Goal: Task Accomplishment & Management: Manage account settings

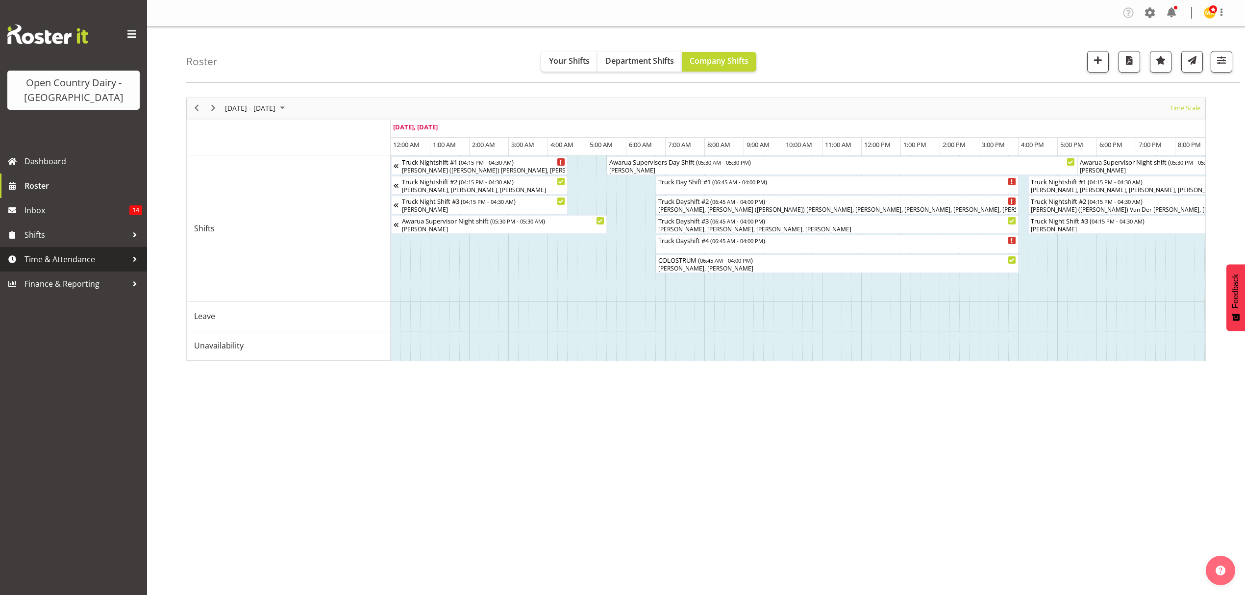
click at [109, 258] on span "Time & Attendance" at bounding box center [76, 259] width 103 height 15
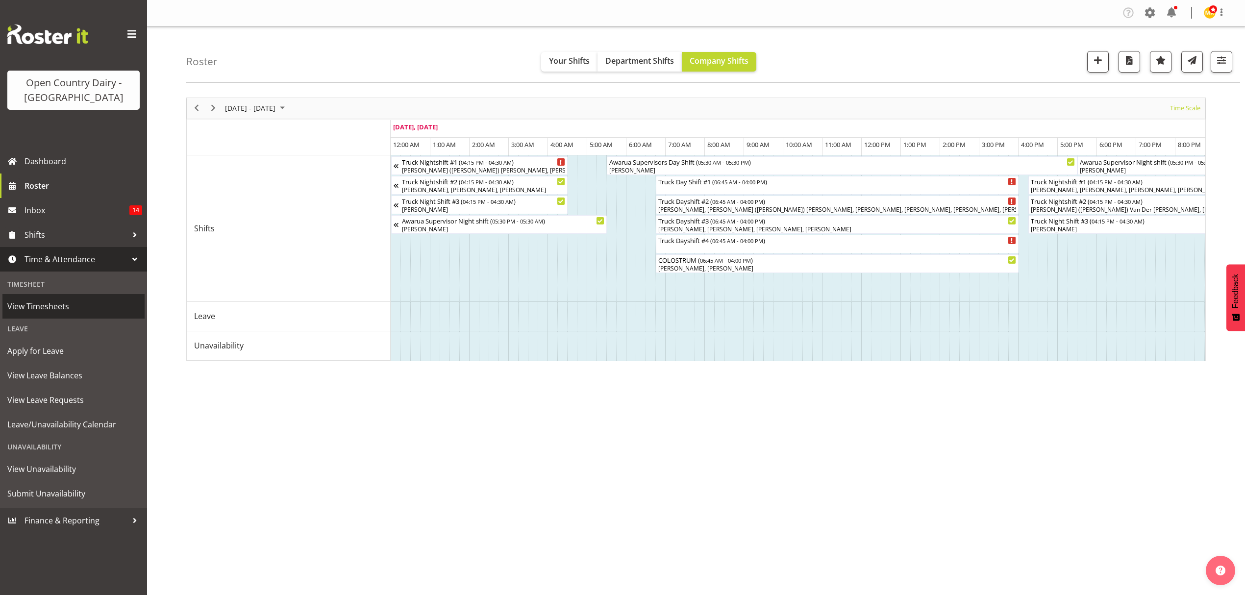
click at [100, 310] on span "View Timesheets" at bounding box center [73, 306] width 132 height 15
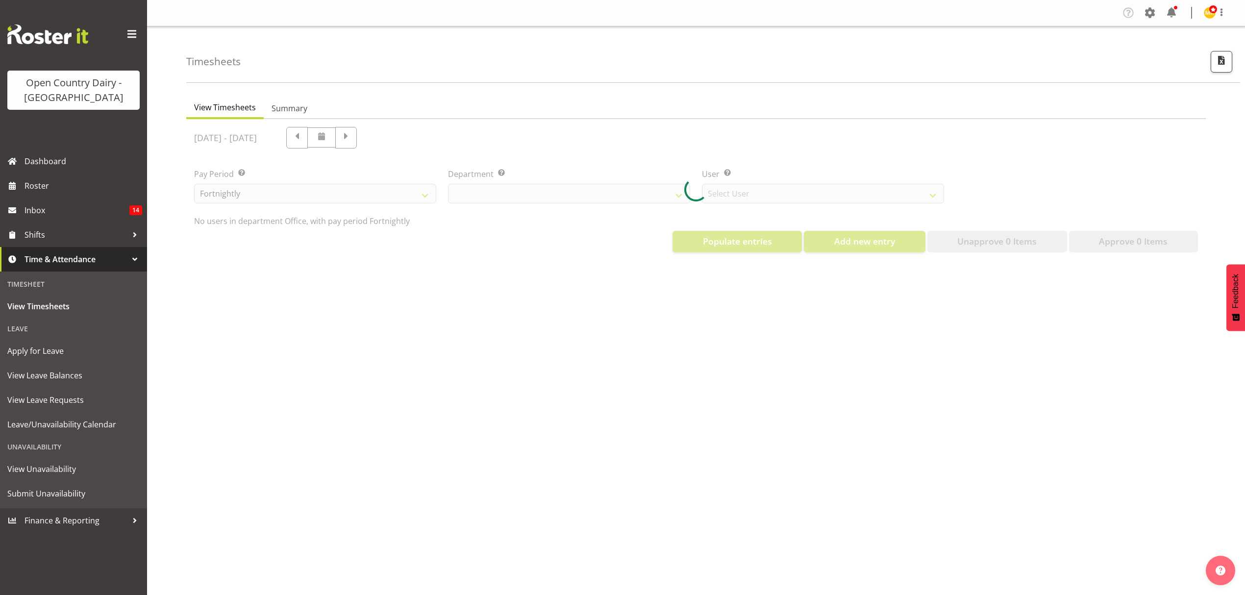
click at [530, 195] on div at bounding box center [695, 189] width 1019 height 141
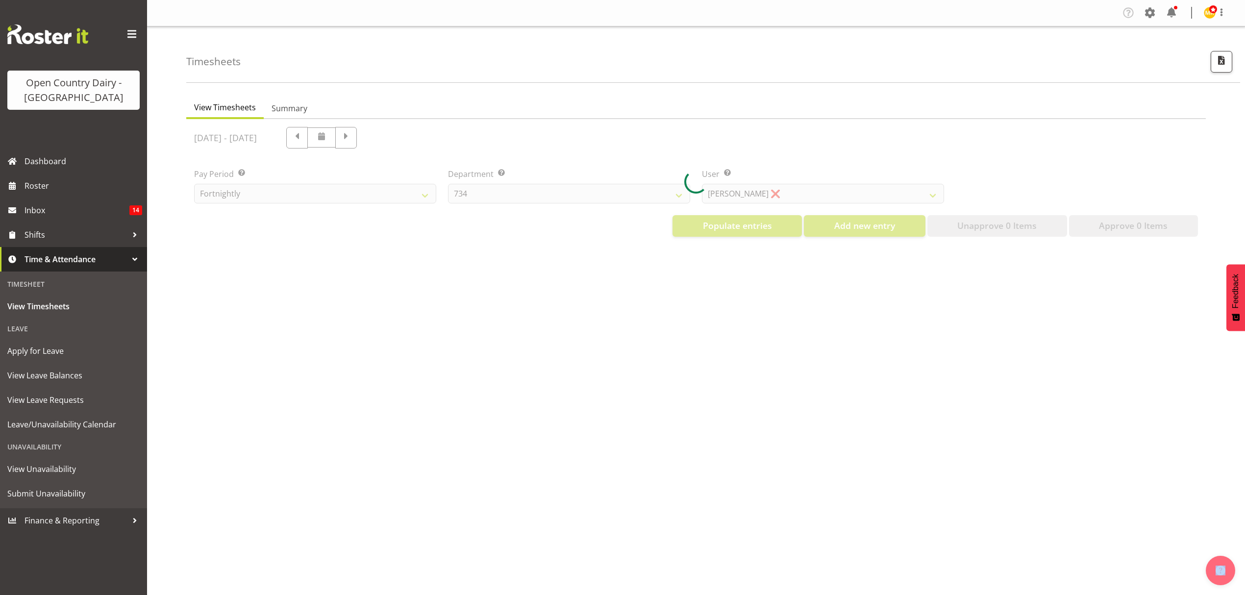
select select "699"
select select "8449"
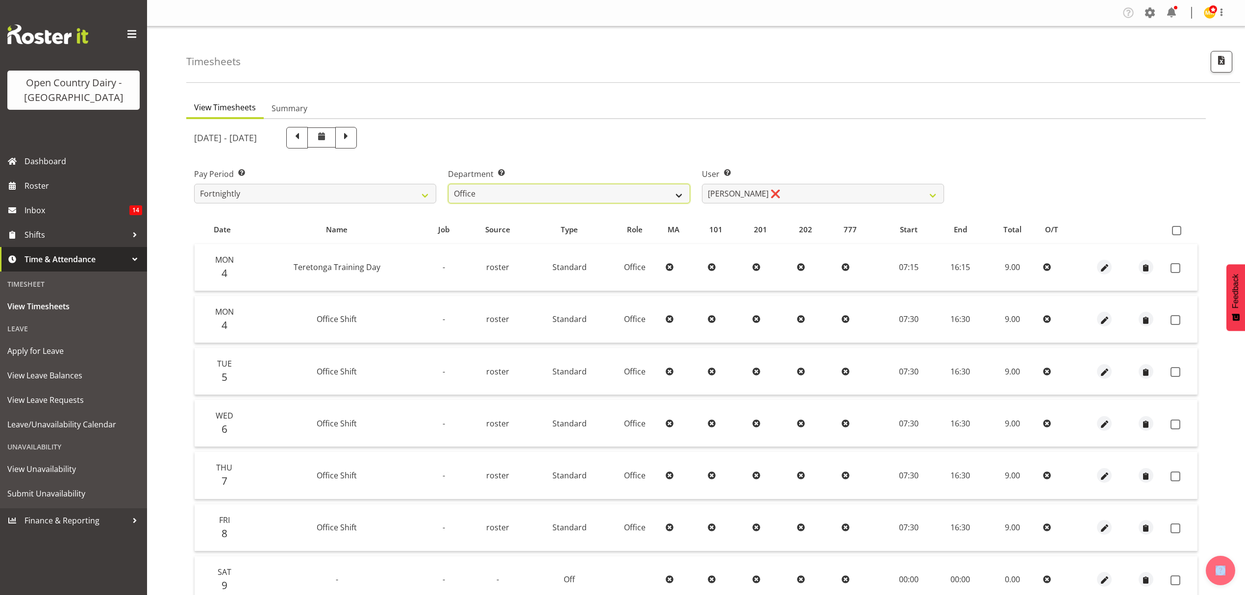
click at [530, 194] on select "734 735 736 737 738 739 850 851 852 853 854 855 856 858 861 862 865 868 869 870" at bounding box center [569, 194] width 242 height 20
click at [448, 184] on select "734 735 736 737 738 739 850 851 852 853 854 855 856 858 861 862 865 868 869 870" at bounding box center [569, 194] width 242 height 20
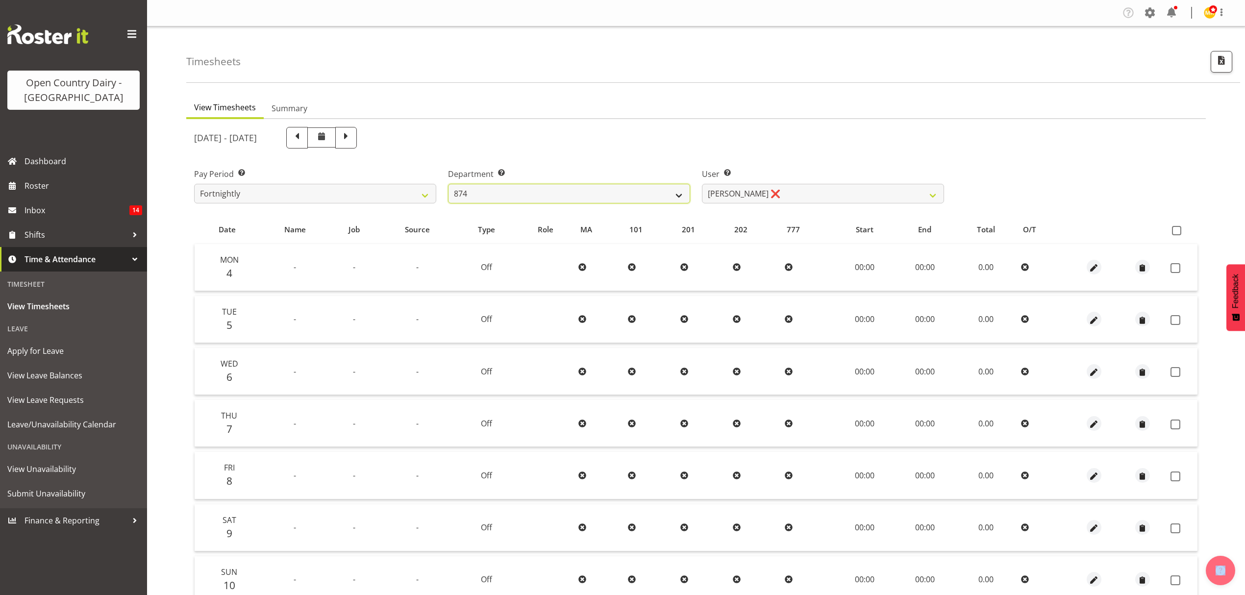
click at [653, 195] on select "734 735 736 737 738 739 850 851 852 853 854 855 856 858 861 862 865 868 869 870" at bounding box center [569, 194] width 242 height 20
click at [448, 184] on select "734 735 736 737 738 739 850 851 852 853 854 855 856 858 861 862 865 868 869 870" at bounding box center [569, 194] width 242 height 20
click at [864, 189] on select "[PERSON_NAME] ❌ [PERSON_NAME] ❌ [PERSON_NAME] ❌ [PERSON_NAME] ❌" at bounding box center [823, 194] width 242 height 20
click at [747, 155] on div "User Select user. Note: This is filtered down by the previous two drop-down ite…" at bounding box center [823, 181] width 254 height 55
click at [656, 197] on select "734 735 736 737 738 739 850 851 852 853 854 855 856 858 861 862 865 868 869 870" at bounding box center [569, 194] width 242 height 20
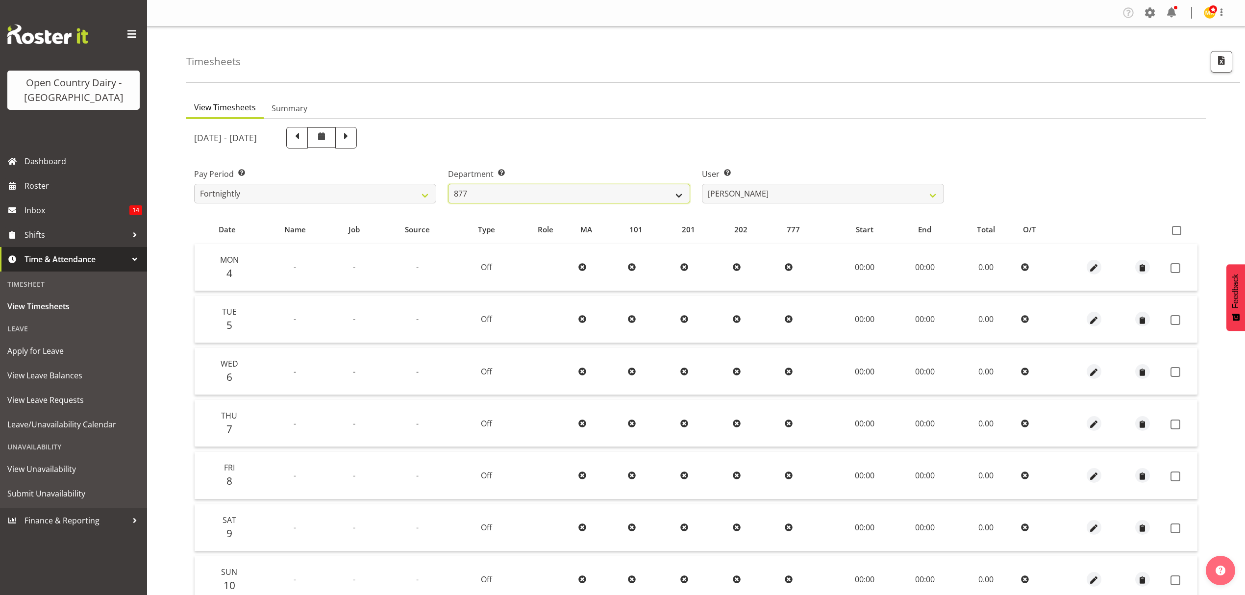
click at [448, 184] on select "734 735 736 737 738 739 850 851 852 853 854 855 856 858 861 862 865 868 869 870" at bounding box center [569, 194] width 242 height 20
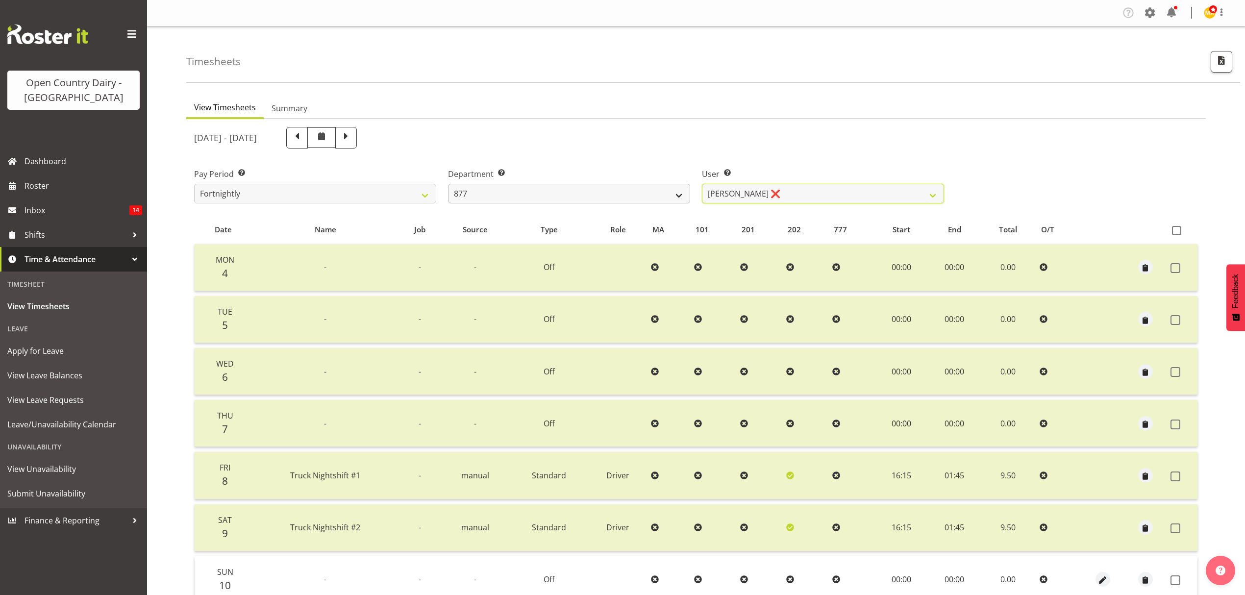
drag, startPoint x: 764, startPoint y: 195, endPoint x: 681, endPoint y: 195, distance: 82.3
click at [764, 195] on select "[PERSON_NAME] ❌ [PERSON_NAME] ❌ [PERSON_NAME] ❌ [PERSON_NAME] ❌" at bounding box center [823, 194] width 242 height 20
click at [644, 195] on select "734 735 736 737 738 739 850 851 852 853 854 855 856 858 861 862 865 868 869 870" at bounding box center [569, 194] width 242 height 20
click at [448, 184] on select "734 735 736 737 738 739 850 851 852 853 854 855 856 858 861 862 865 868 869 870" at bounding box center [569, 194] width 242 height 20
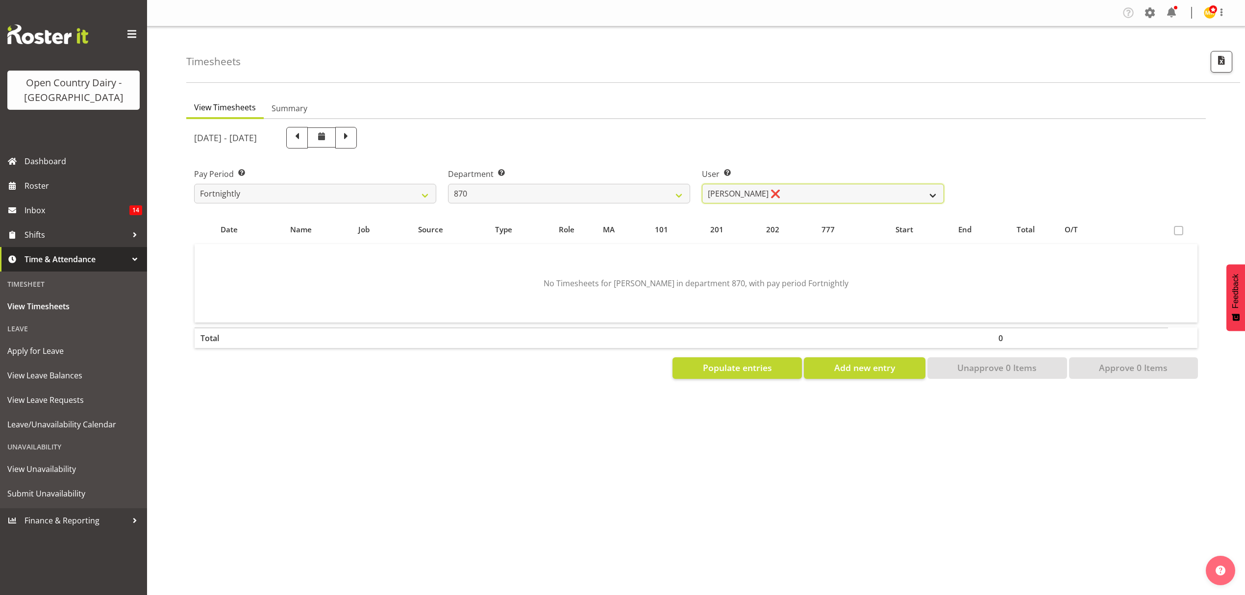
drag, startPoint x: 816, startPoint y: 191, endPoint x: 738, endPoint y: 191, distance: 78.4
click at [816, 191] on select "[PERSON_NAME] ❌ [PERSON_NAME] ❌ [PERSON_NAME] ❌" at bounding box center [823, 194] width 242 height 20
click at [647, 195] on select "734 735 736 737 738 739 850 851 852 853 854 855 856 858 861 862 865 868 869 870" at bounding box center [569, 194] width 242 height 20
click at [448, 184] on select "734 735 736 737 738 739 850 851 852 853 854 855 856 858 861 862 865 868 869 870" at bounding box center [569, 194] width 242 height 20
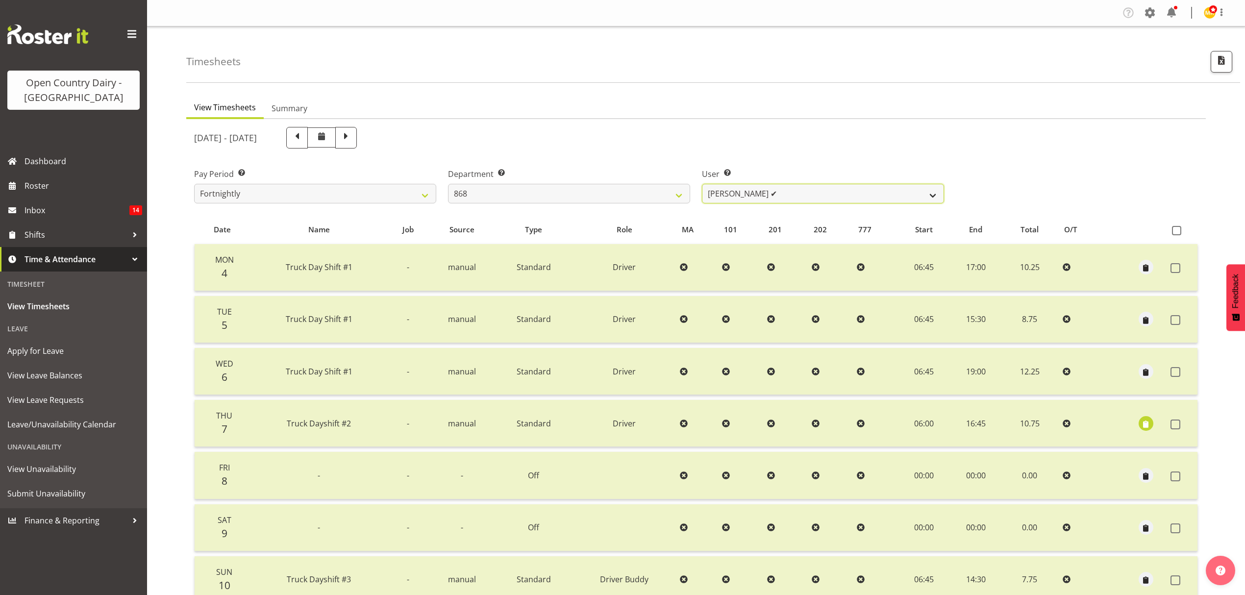
click at [777, 196] on select "[PERSON_NAME] ✔ [PERSON_NAME] ❌ [PERSON_NAME] ❌ [PERSON_NAME] ❌" at bounding box center [823, 194] width 242 height 20
click at [644, 184] on select "734 735 736 737 738 739 850 851 852 853 854 855 856 858 861 862 865 868 869 870" at bounding box center [569, 194] width 242 height 20
click at [448, 184] on select "734 735 736 737 738 739 850 851 852 853 854 855 856 858 861 862 865 868 869 870" at bounding box center [569, 194] width 242 height 20
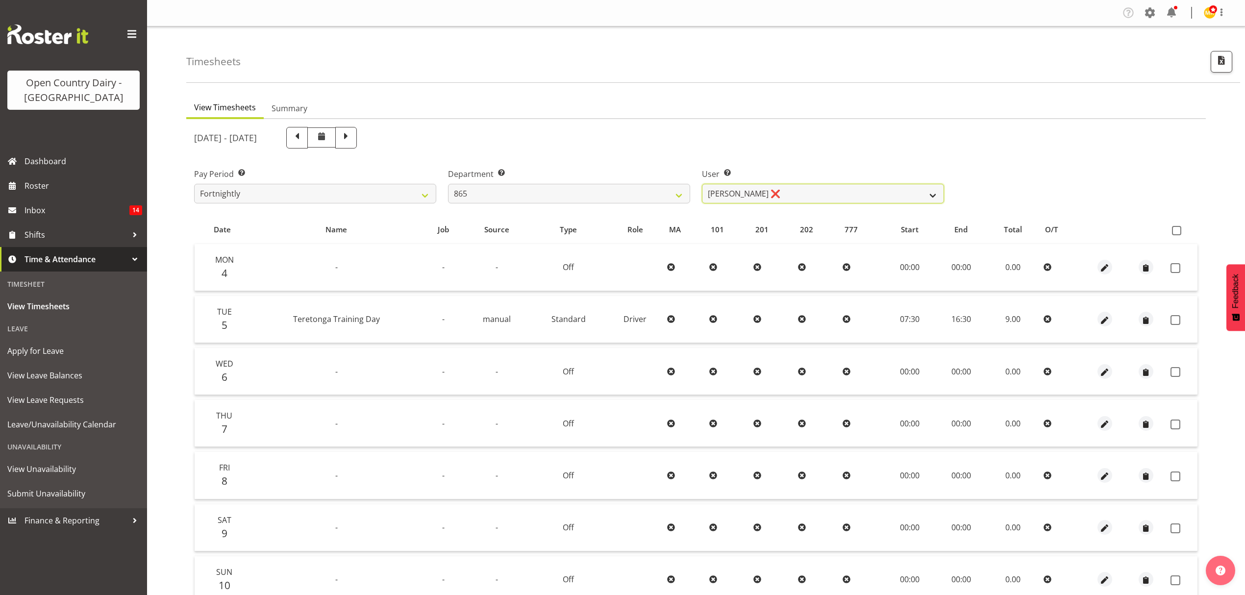
click at [856, 196] on select "[PERSON_NAME] ❌ [PERSON_NAME] ❌ [PERSON_NAME] ❌" at bounding box center [823, 194] width 242 height 20
click at [535, 189] on select "734 735 736 737 738 739 850 851 852 853 854 855 856 858 861 862 865 868 869 870" at bounding box center [569, 194] width 242 height 20
click at [448, 184] on select "734 735 736 737 738 739 850 851 852 853 854 855 856 858 861 862 865 868 869 870" at bounding box center [569, 194] width 242 height 20
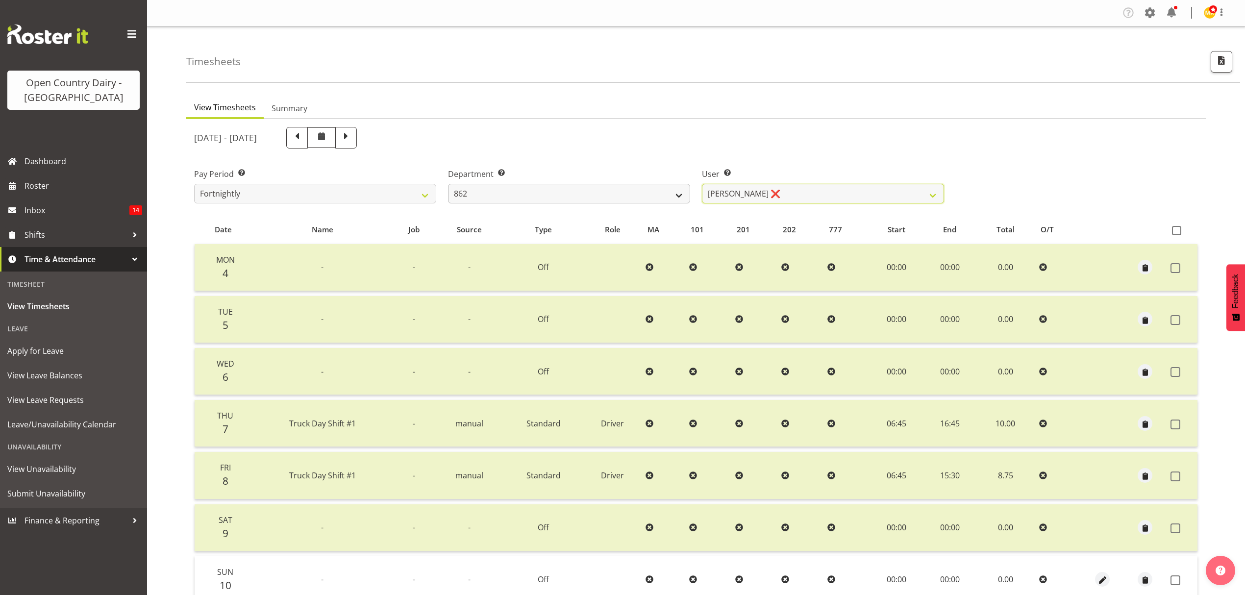
drag, startPoint x: 765, startPoint y: 194, endPoint x: 681, endPoint y: 197, distance: 83.9
click at [765, 194] on select "[PERSON_NAME] ❌ [PERSON_NAME] ([PERSON_NAME]) [PERSON_NAME] ✔ [PERSON_NAME] ❌ F…" at bounding box center [823, 194] width 242 height 20
click at [657, 197] on select "734 735 736 737 738 739 850 851 852 853 854 855 856 858 861 862 865 868 869 870" at bounding box center [569, 194] width 242 height 20
click at [448, 184] on select "734 735 736 737 738 739 850 851 852 853 854 855 856 858 861 862 865 868 869 870" at bounding box center [569, 194] width 242 height 20
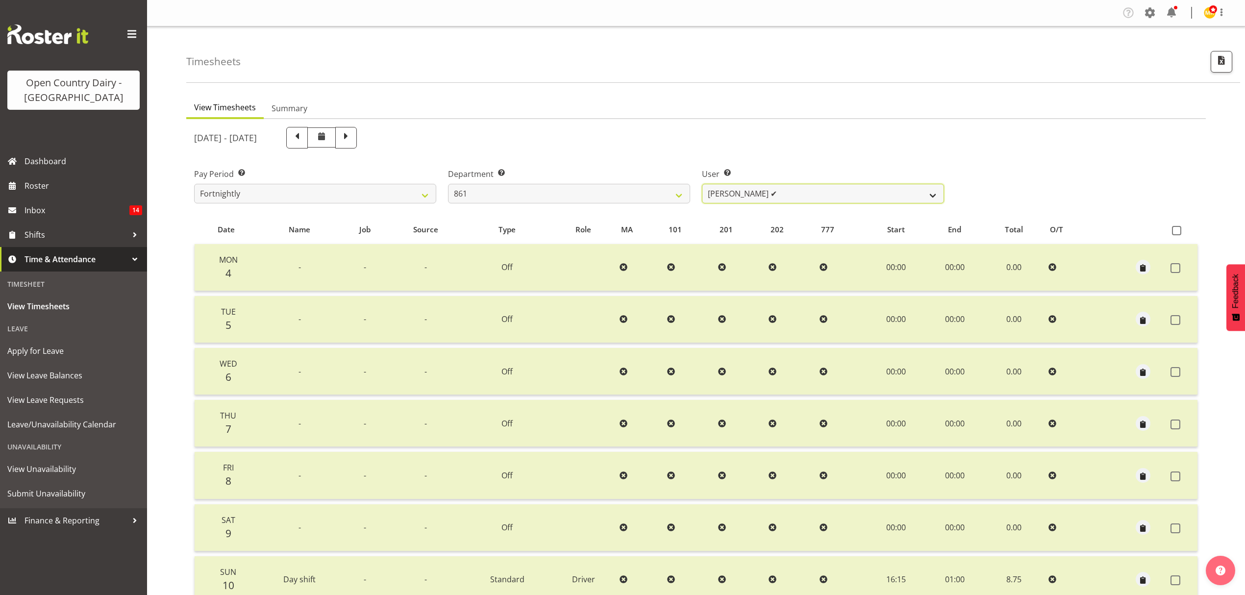
click at [755, 187] on select "[PERSON_NAME] ✔ [PERSON_NAME] ❌ [PERSON_NAME] ❌" at bounding box center [823, 194] width 242 height 20
click at [622, 199] on select "734 735 736 737 738 739 850 851 852 853 854 855 856 858 861 862 865 868 869 870" at bounding box center [569, 194] width 242 height 20
click at [448, 184] on select "734 735 736 737 738 739 850 851 852 853 854 855 856 858 861 862 865 868 869 870" at bounding box center [569, 194] width 242 height 20
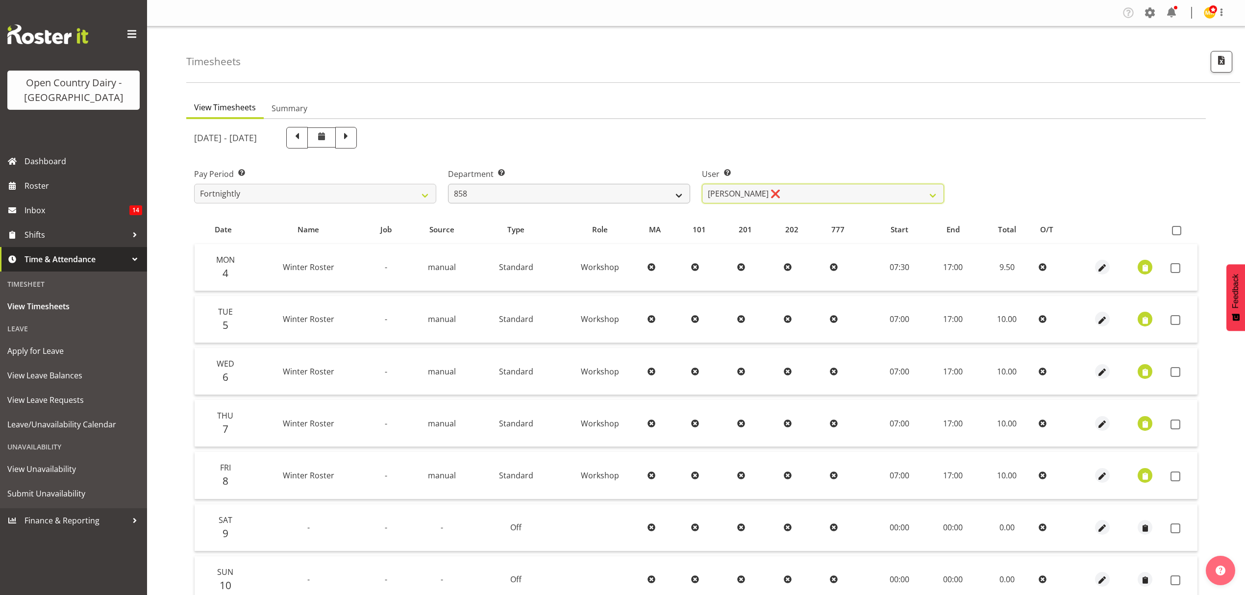
drag, startPoint x: 743, startPoint y: 189, endPoint x: 683, endPoint y: 190, distance: 59.8
click at [743, 189] on select "[PERSON_NAME] ❌ [PERSON_NAME] ❌ [PERSON_NAME] ❌" at bounding box center [823, 194] width 242 height 20
click at [642, 190] on select "734 735 736 737 738 739 850 851 852 853 854 855 856 858 861 862 865 868 869 870" at bounding box center [569, 194] width 242 height 20
click at [448, 184] on select "734 735 736 737 738 739 850 851 852 853 854 855 856 858 861 862 865 868 869 870" at bounding box center [569, 194] width 242 height 20
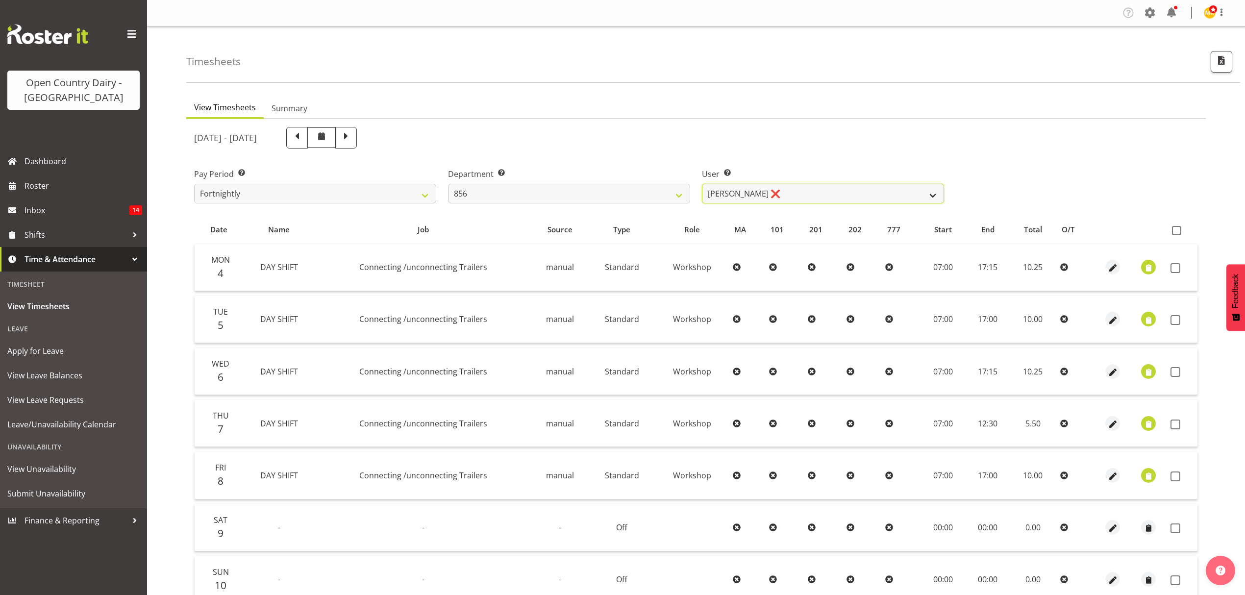
drag, startPoint x: 742, startPoint y: 191, endPoint x: 733, endPoint y: 191, distance: 8.8
click at [742, 191] on select "[PERSON_NAME] ❌ [PERSON_NAME] ❌ [PERSON_NAME] ❌ [PERSON_NAME] ✔" at bounding box center [823, 194] width 242 height 20
click at [664, 193] on select "734 735 736 737 738 739 850 851 852 853 854 855 856 858 861 862 865 868 869 870" at bounding box center [569, 194] width 242 height 20
click at [679, 132] on div "[DATE] - [DATE]" at bounding box center [569, 138] width 750 height 22
click at [574, 186] on select "734 735 736 737 738 739 850 851 852 853 854 855 856 858 861 862 865 868 869 870" at bounding box center [569, 194] width 242 height 20
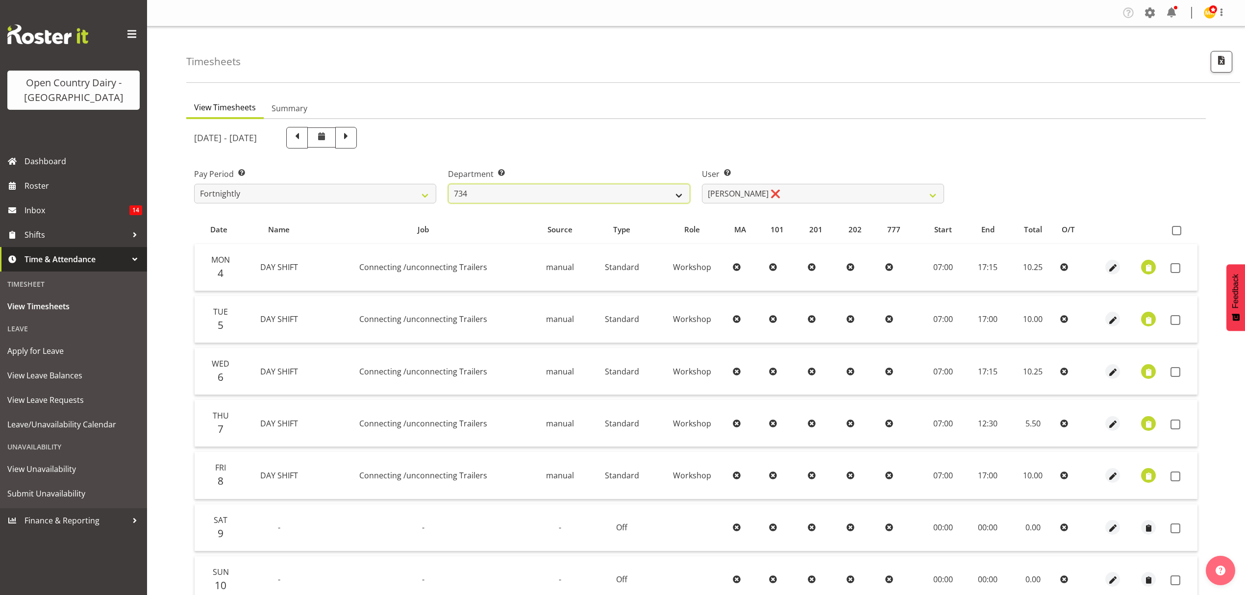
click at [448, 184] on select "734 735 736 737 738 739 850 851 852 853 854 855 856 858 861 862 865 868 869 870" at bounding box center [569, 194] width 242 height 20
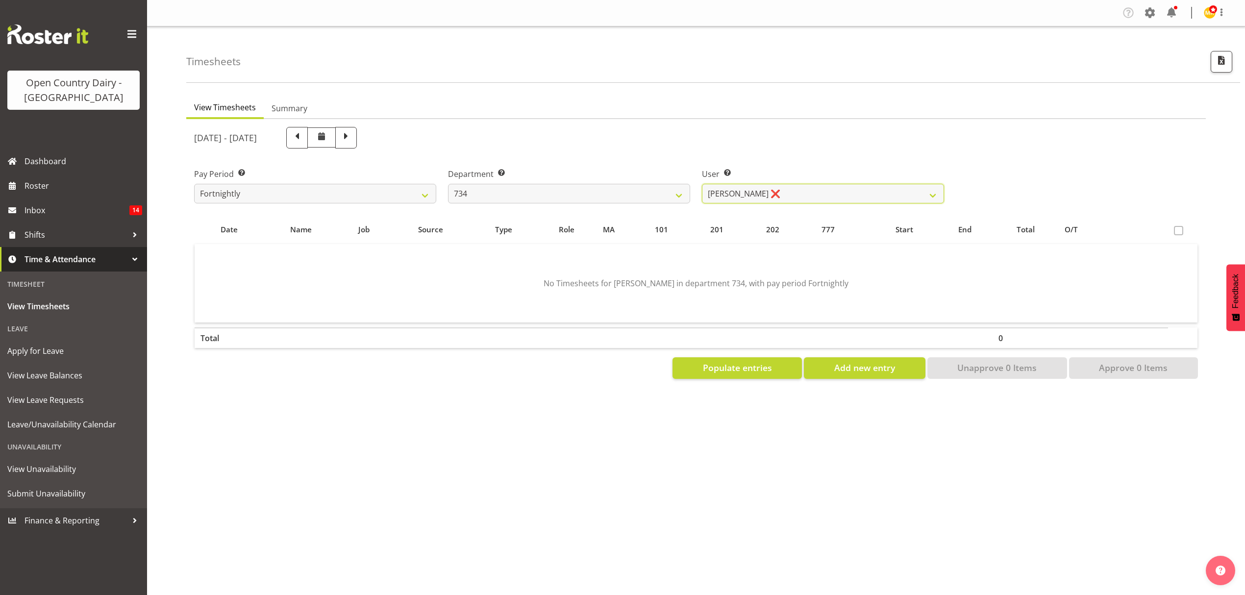
drag, startPoint x: 716, startPoint y: 195, endPoint x: 661, endPoint y: 205, distance: 55.8
click at [716, 195] on select "[PERSON_NAME] ❌ [PERSON_NAME] ✔ [PERSON_NAME] ❌ [PERSON_NAME] ❌ [PERSON_NAME] ❌" at bounding box center [823, 194] width 242 height 20
click at [636, 205] on div "Department Select which department you would like to view. 734 735 736 737 738 …" at bounding box center [569, 181] width 254 height 55
click at [713, 193] on select "[PERSON_NAME] ❌ [PERSON_NAME] ✔ [PERSON_NAME] ❌ [PERSON_NAME] ❌ [PERSON_NAME] ❌" at bounding box center [823, 194] width 242 height 20
click at [637, 195] on select "734 735 736 737 738 739 850 851 852 853 854 855 856 858 861 862 865 868 869 870" at bounding box center [569, 194] width 242 height 20
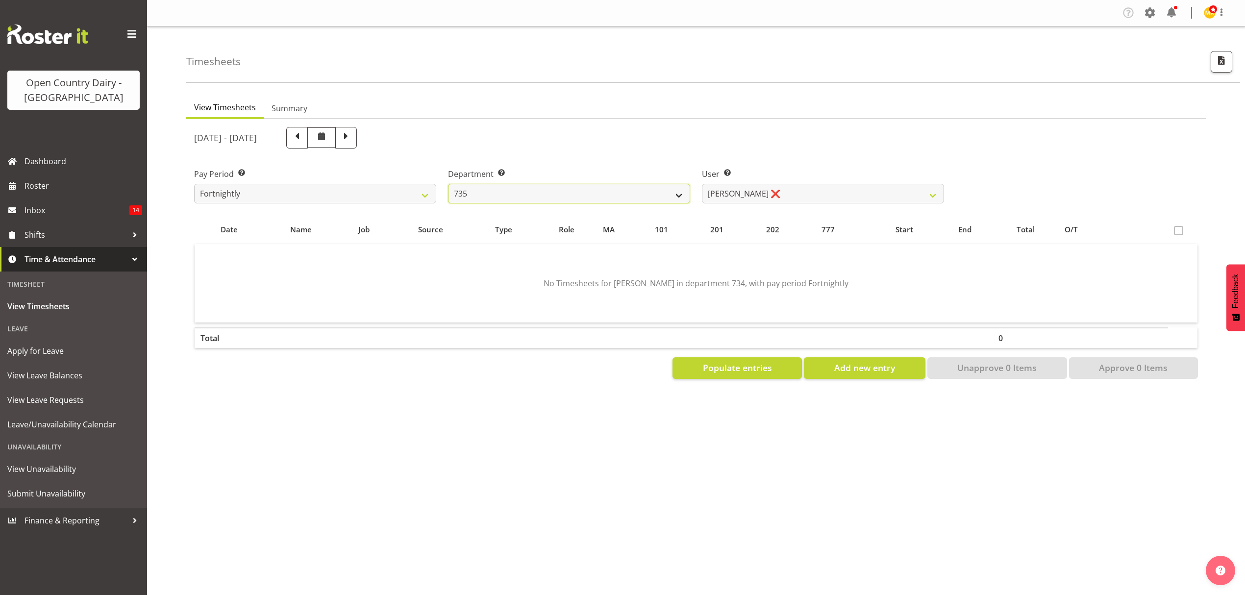
click at [448, 184] on select "734 735 736 737 738 739 850 851 852 853 854 855 856 858 861 862 865 868 869 870" at bounding box center [569, 194] width 242 height 20
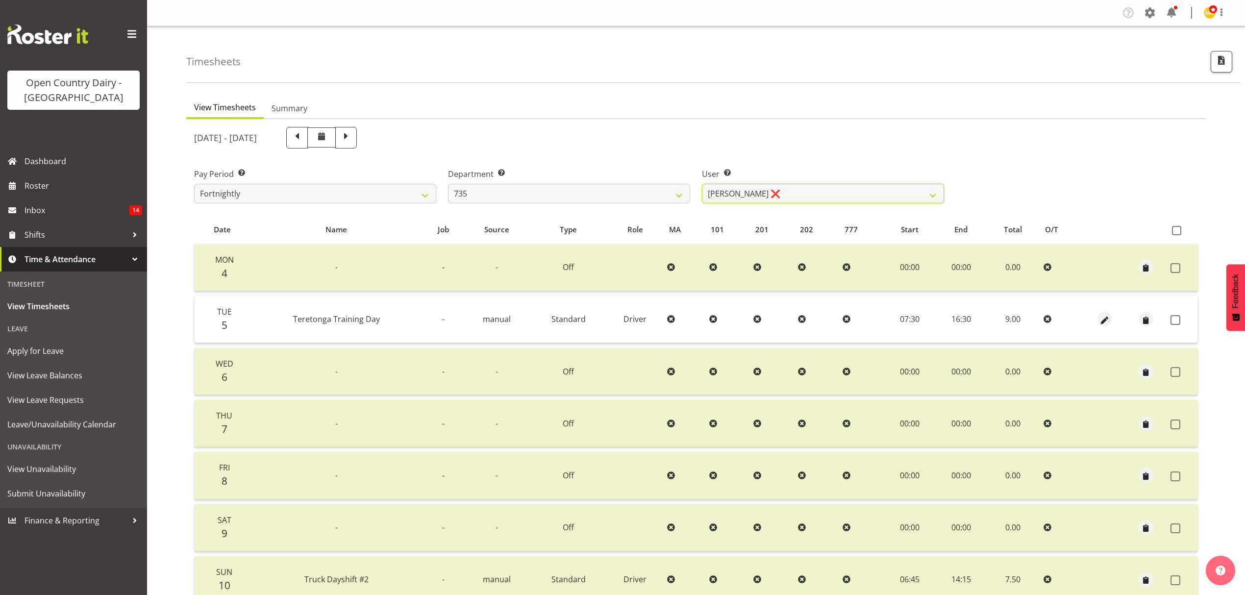
click at [732, 195] on select "[PERSON_NAME] ❌ [PERSON_NAME] ❌ [PERSON_NAME] ❌ [PERSON_NAME] ✔" at bounding box center [823, 194] width 242 height 20
click at [657, 196] on select "734 735 736 737 738 739 850 851 852 853 854 855 856 858 861 862 865 868 869 870" at bounding box center [569, 194] width 242 height 20
click at [448, 184] on select "734 735 736 737 738 739 850 851 852 853 854 855 856 858 861 862 865 868 869 870" at bounding box center [569, 194] width 242 height 20
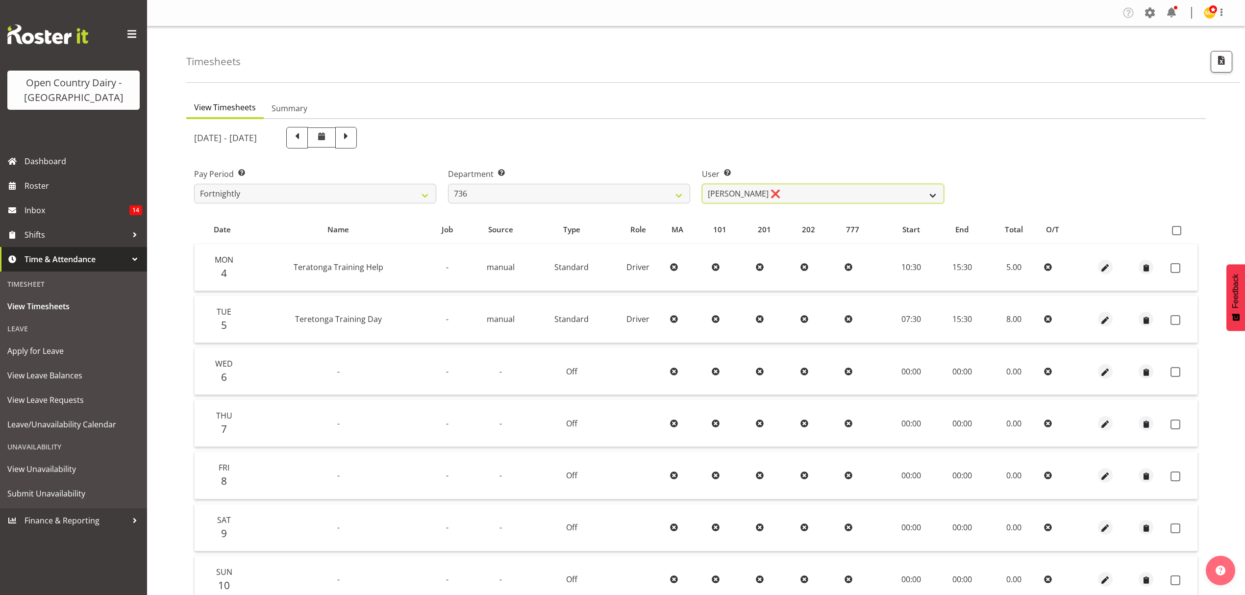
click at [736, 199] on select "[PERSON_NAME] ❌ [PERSON_NAME] ([PERSON_NAME]) [PERSON_NAME] ✔ [PERSON_NAME] ❌" at bounding box center [823, 194] width 242 height 20
click at [660, 200] on select "734 735 736 737 738 739 850 851 852 853 854 855 856 858 861 862 865 868 869 870" at bounding box center [569, 194] width 242 height 20
click at [448, 184] on select "734 735 736 737 738 739 850 851 852 853 854 855 856 858 861 862 865 868 869 870" at bounding box center [569, 194] width 242 height 20
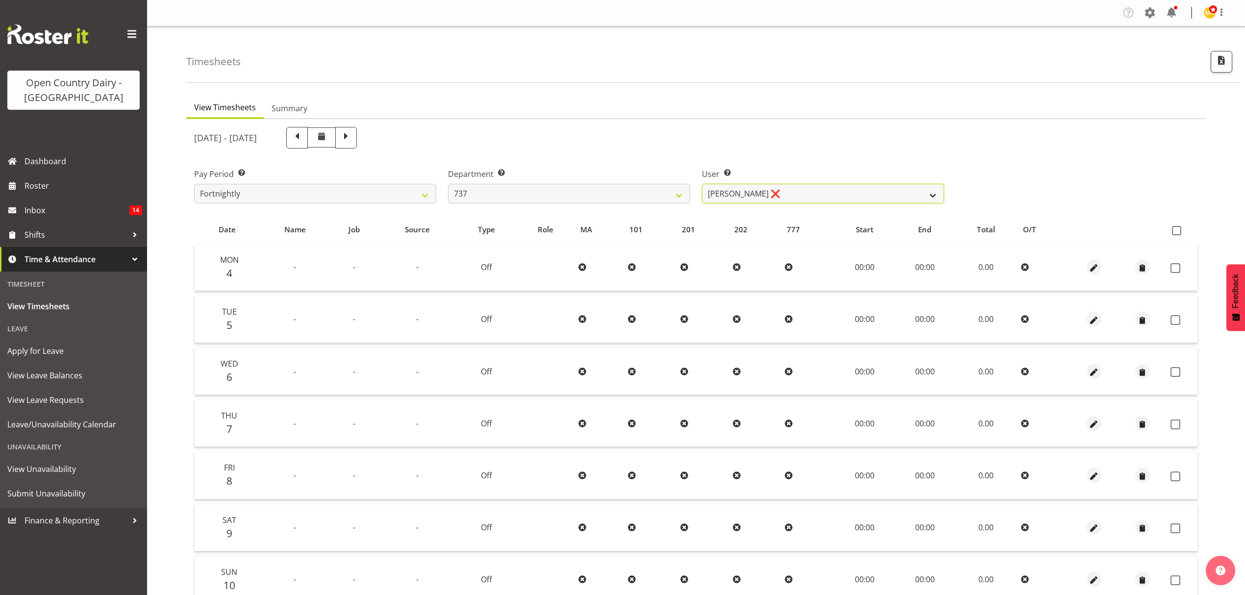
drag, startPoint x: 749, startPoint y: 193, endPoint x: 734, endPoint y: 191, distance: 15.4
click at [749, 193] on select "[PERSON_NAME] ❌ [PERSON_NAME] ✔ [PERSON_NAME] ❌" at bounding box center [823, 194] width 242 height 20
click at [644, 192] on select "734 735 736 737 738 739 850 851 852 853 854 855 856 858 861 862 865 868 869 870" at bounding box center [569, 194] width 242 height 20
click at [448, 184] on select "734 735 736 737 738 739 850 851 852 853 854 855 856 858 861 862 865 868 869 870" at bounding box center [569, 194] width 242 height 20
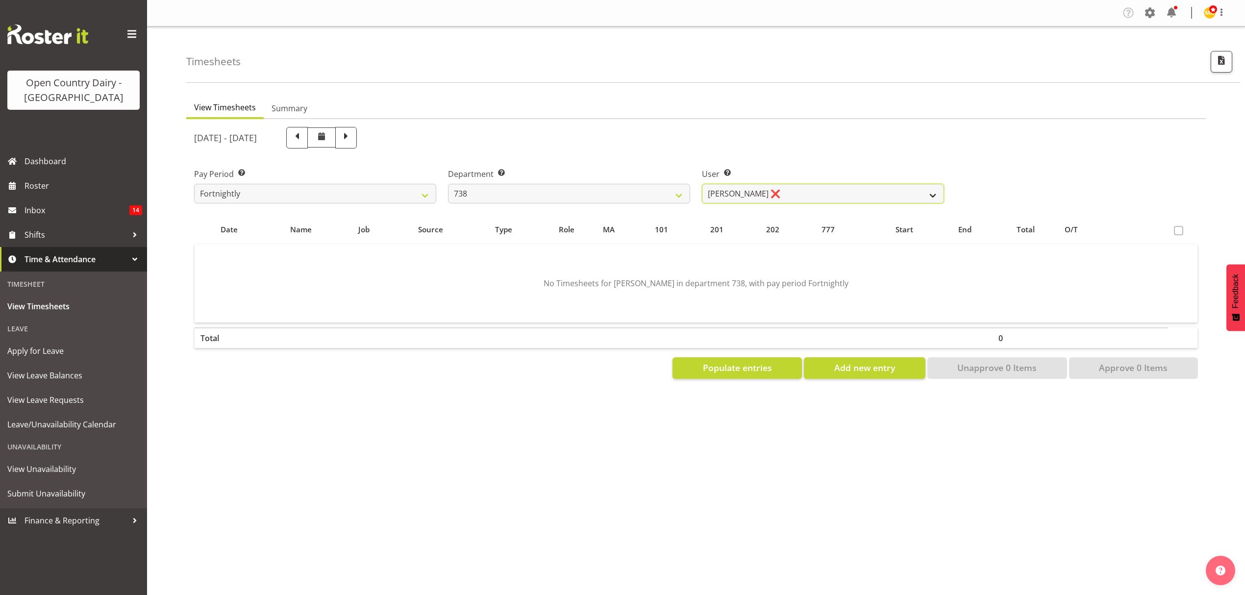
drag, startPoint x: 765, startPoint y: 197, endPoint x: 723, endPoint y: 198, distance: 41.7
click at [765, 197] on select "[PERSON_NAME] ❌ [PERSON_NAME] ❌ [PERSON_NAME] ❌" at bounding box center [823, 194] width 242 height 20
click at [643, 197] on select "734 735 736 737 738 739 850 851 852 853 854 855 856 858 861 862 865 868 869 870" at bounding box center [569, 194] width 242 height 20
click at [448, 184] on select "734 735 736 737 738 739 850 851 852 853 854 855 856 858 861 862 865 868 869 870" at bounding box center [569, 194] width 242 height 20
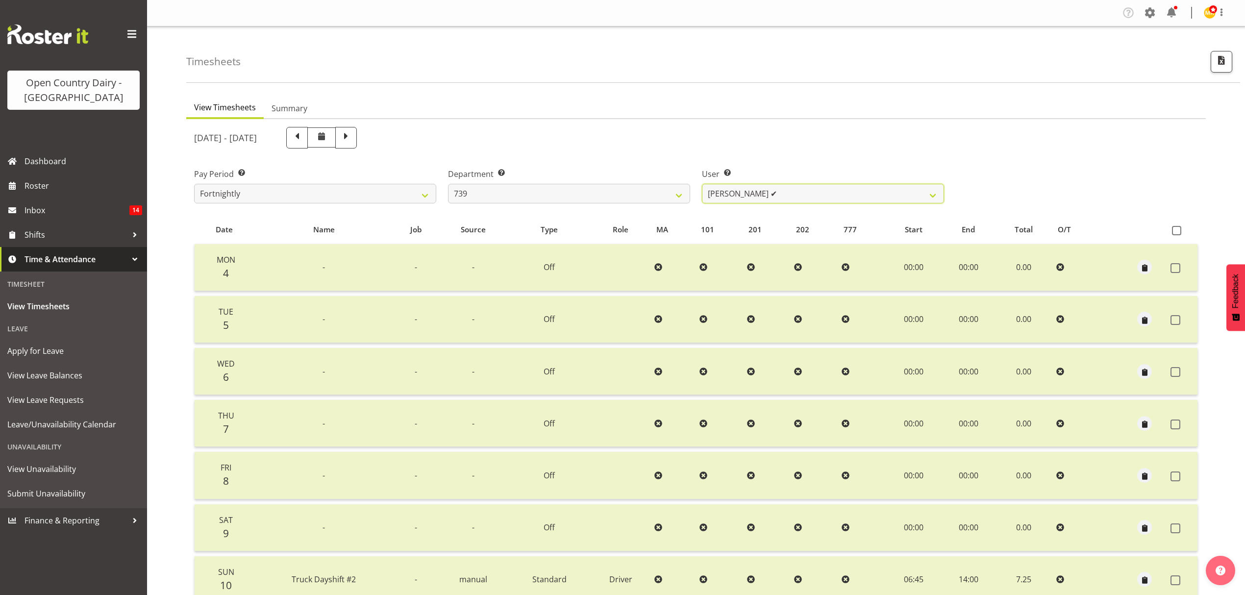
drag, startPoint x: 732, startPoint y: 195, endPoint x: 693, endPoint y: 195, distance: 39.2
click at [732, 195] on select "[PERSON_NAME] ✔" at bounding box center [823, 194] width 242 height 20
click at [652, 193] on select "734 735 736 737 738 739 850 851 852 853 854 855 856 858 861 862 865 868 869 870" at bounding box center [569, 194] width 242 height 20
click at [448, 184] on select "734 735 736 737 738 739 850 851 852 853 854 855 856 858 861 862 865 868 869 870" at bounding box center [569, 194] width 242 height 20
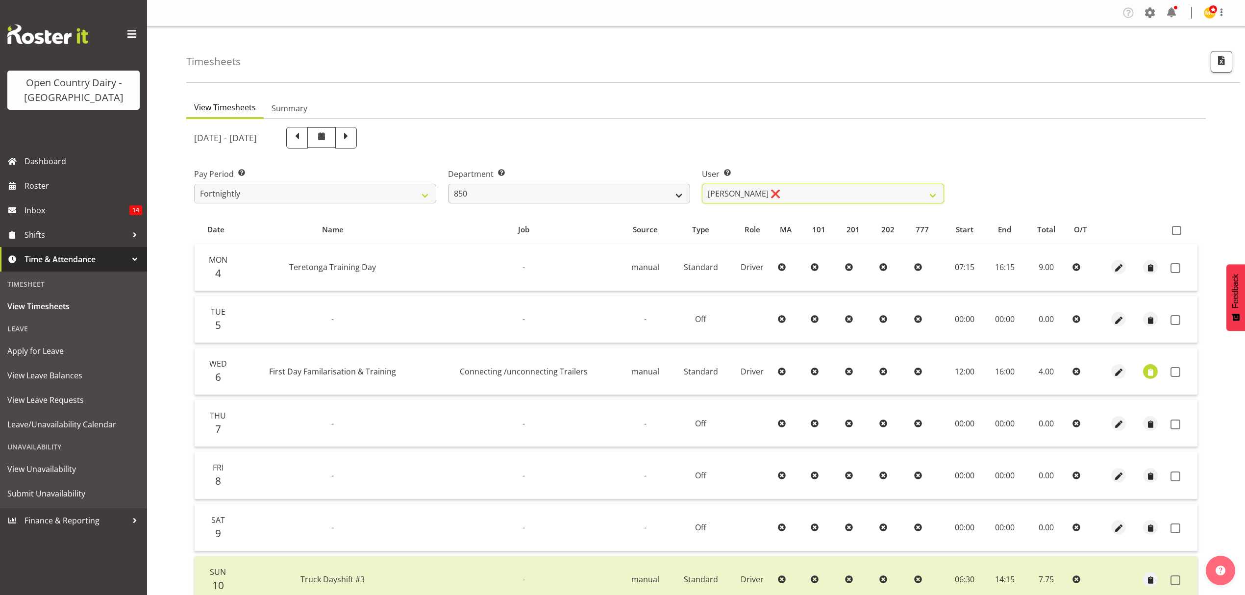
drag, startPoint x: 726, startPoint y: 192, endPoint x: 675, endPoint y: 195, distance: 51.1
click at [726, 192] on select "[PERSON_NAME] ❌ [PERSON_NAME] ❌ [PERSON_NAME] ❌ [PERSON_NAME] ❌" at bounding box center [823, 194] width 242 height 20
drag, startPoint x: 646, startPoint y: 193, endPoint x: 647, endPoint y: 202, distance: 9.5
click at [646, 193] on select "734 735 736 737 738 739 850 851 852 853 854 855 856 858 861 862 865 868 869 870" at bounding box center [569, 194] width 242 height 20
click at [448, 184] on select "734 735 736 737 738 739 850 851 852 853 854 855 856 858 861 862 865 868 869 870" at bounding box center [569, 194] width 242 height 20
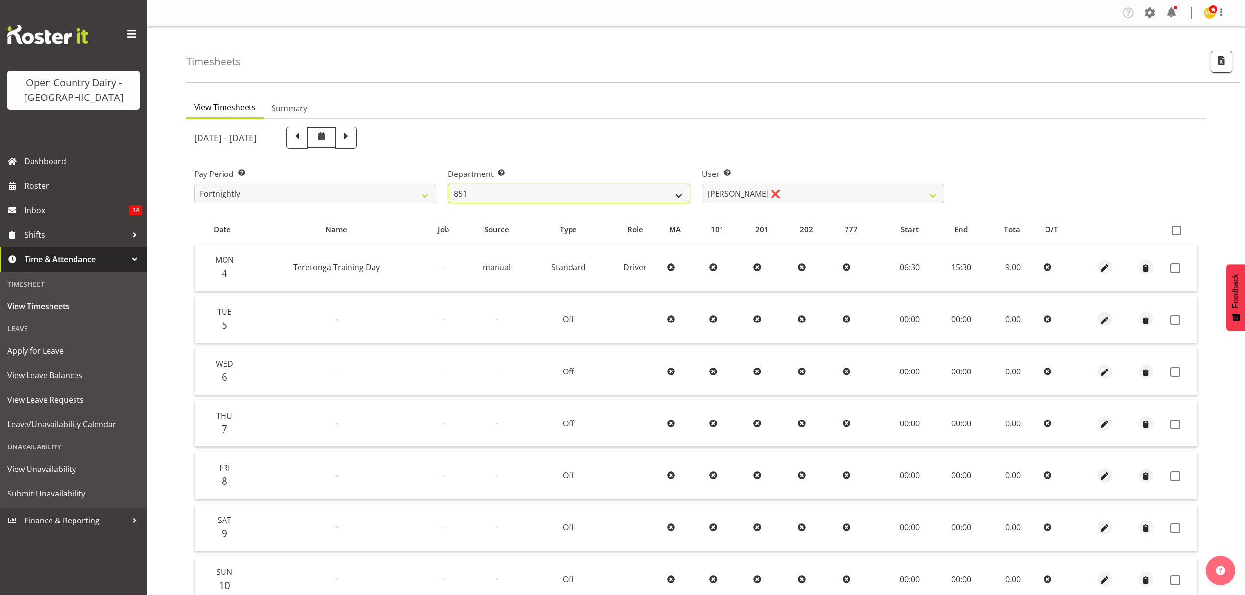
drag, startPoint x: 649, startPoint y: 194, endPoint x: 650, endPoint y: 202, distance: 7.9
click at [649, 194] on select "734 735 736 737 738 739 850 851 852 853 854 855 856 858 861 862 865 868 869 870" at bounding box center [569, 194] width 242 height 20
click at [448, 184] on select "734 735 736 737 738 739 850 851 852 853 854 855 856 858 861 862 865 868 869 870" at bounding box center [569, 194] width 242 height 20
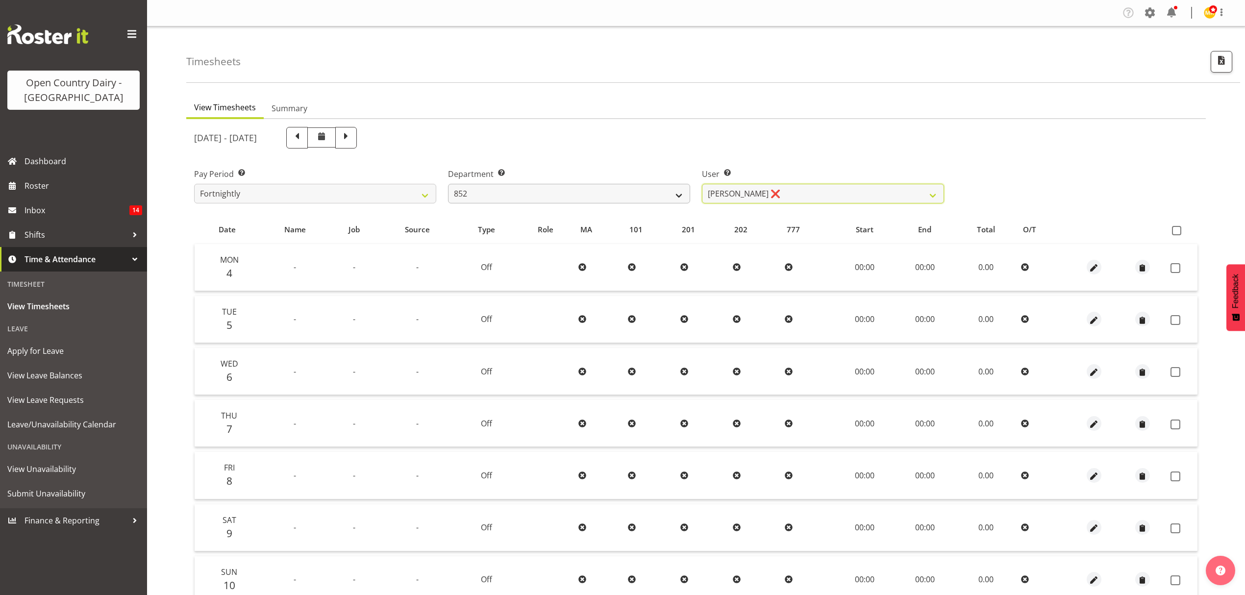
drag, startPoint x: 720, startPoint y: 193, endPoint x: 660, endPoint y: 196, distance: 60.4
click at [720, 193] on select "[PERSON_NAME] ❌ [PERSON_NAME] ❌" at bounding box center [823, 194] width 242 height 20
click at [606, 196] on select "734 735 736 737 738 739 850 851 852 853 854 855 856 858 861 862 865 868 869 870" at bounding box center [569, 194] width 242 height 20
click at [448, 184] on select "734 735 736 737 738 739 850 851 852 853 854 855 856 858 861 862 865 868 869 870" at bounding box center [569, 194] width 242 height 20
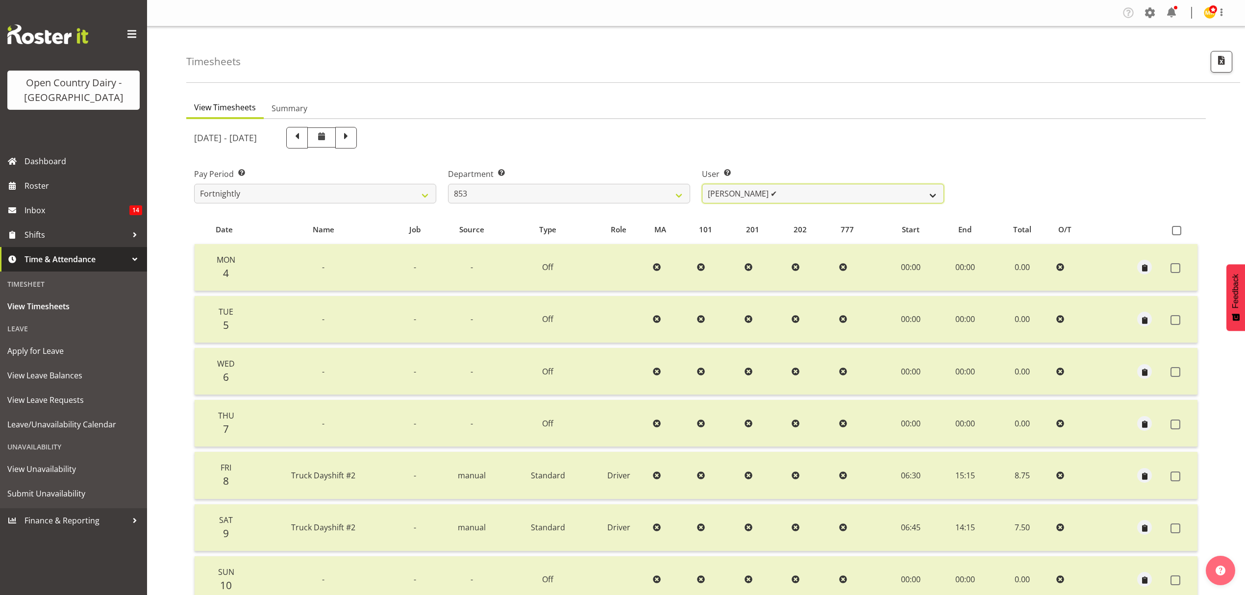
drag, startPoint x: 756, startPoint y: 189, endPoint x: 739, endPoint y: 190, distance: 16.7
click at [756, 189] on select "[PERSON_NAME] ✔ [PERSON_NAME] ✔ [PERSON_NAME] ❌ [PERSON_NAME] ❌" at bounding box center [823, 194] width 242 height 20
click at [660, 193] on select "734 735 736 737 738 739 850 851 852 853 854 855 856 858 861 862 865 868 869 870" at bounding box center [569, 194] width 242 height 20
click at [448, 184] on select "734 735 736 737 738 739 850 851 852 853 854 855 856 858 861 862 865 868 869 870" at bounding box center [569, 194] width 242 height 20
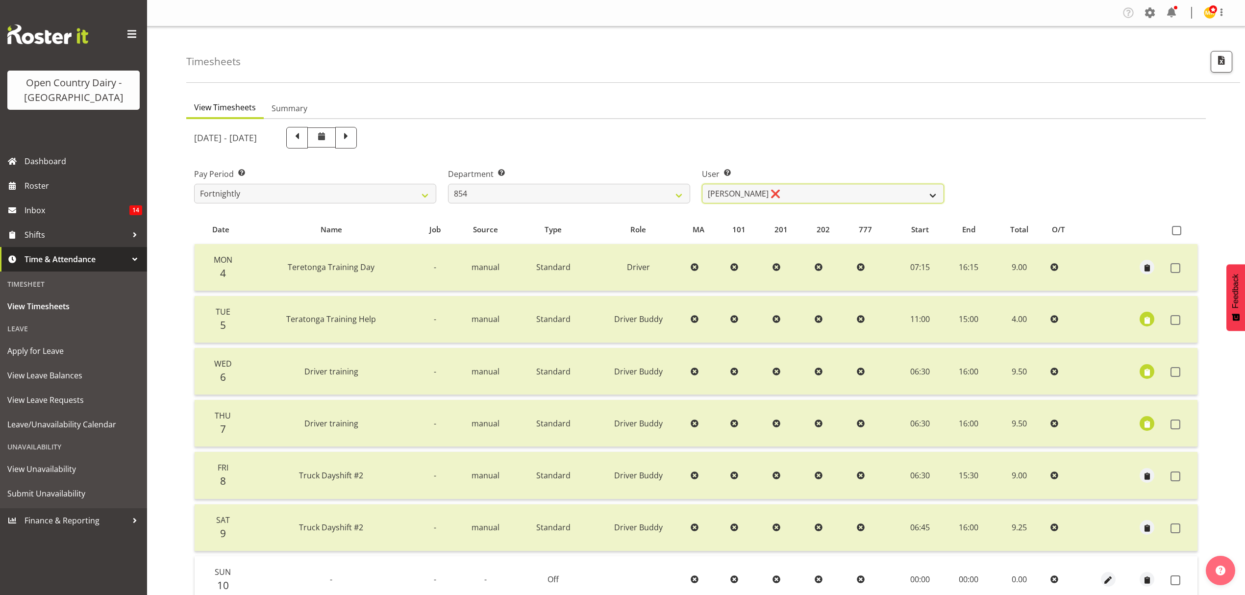
click at [756, 196] on select "[PERSON_NAME] ❌ [PERSON_NAME] ✔ [PERSON_NAME] ❌" at bounding box center [823, 194] width 242 height 20
click at [671, 195] on select "734 735 736 737 738 739 850 851 852 853 854 855 856 858 861 862 865 868 869 870" at bounding box center [569, 194] width 242 height 20
click at [448, 184] on select "734 735 736 737 738 739 850 851 852 853 854 855 856 858 861 862 865 868 869 870" at bounding box center [569, 194] width 242 height 20
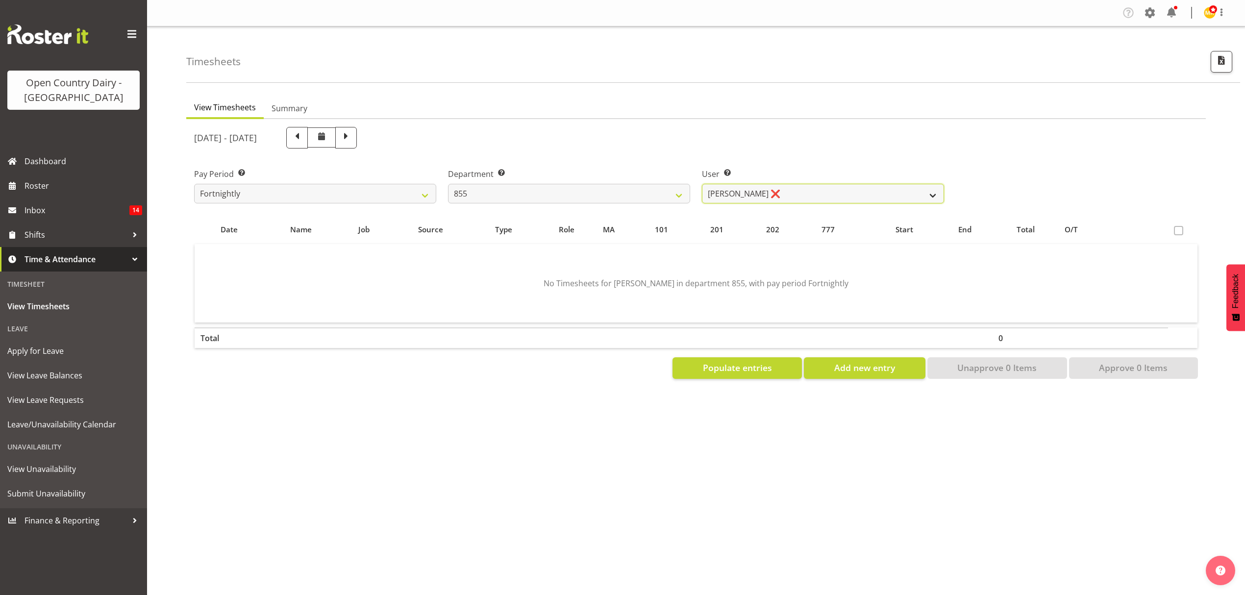
click at [720, 194] on select "[PERSON_NAME] ❌ [PERSON_NAME] ❌ [PERSON_NAME] ❌" at bounding box center [823, 194] width 242 height 20
click at [641, 200] on select "734 735 736 737 738 739 850 851 852 853 854 855 856 858 861 862 865 868 869 870" at bounding box center [569, 194] width 242 height 20
click at [448, 184] on select "734 735 736 737 738 739 850 851 852 853 854 855 856 858 861 862 865 868 869 870" at bounding box center [569, 194] width 242 height 20
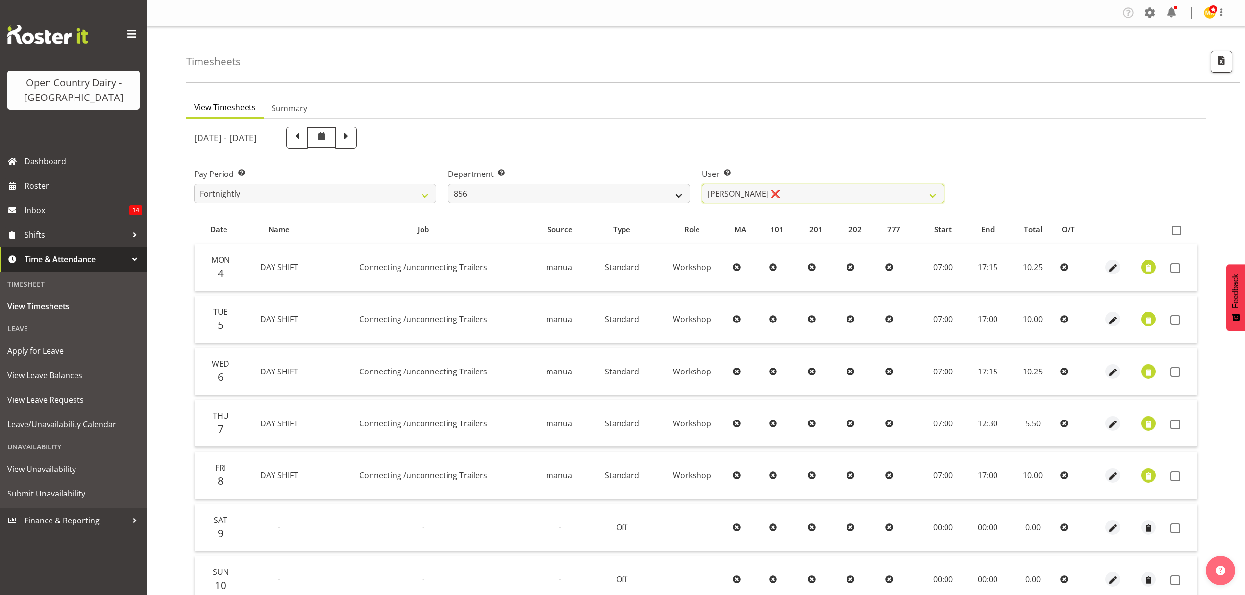
drag, startPoint x: 734, startPoint y: 191, endPoint x: 680, endPoint y: 193, distance: 53.5
click at [734, 191] on select "[PERSON_NAME] ❌ [PERSON_NAME] ❌ [PERSON_NAME] ❌ [PERSON_NAME] ✔" at bounding box center [823, 194] width 242 height 20
click at [642, 193] on select "734 735 736 737 738 739 850 851 852 853 854 855 856 858 861 862 865 868 869 870" at bounding box center [569, 194] width 242 height 20
click at [448, 184] on select "734 735 736 737 738 739 850 851 852 853 854 855 856 858 861 862 865 868 869 870" at bounding box center [569, 194] width 242 height 20
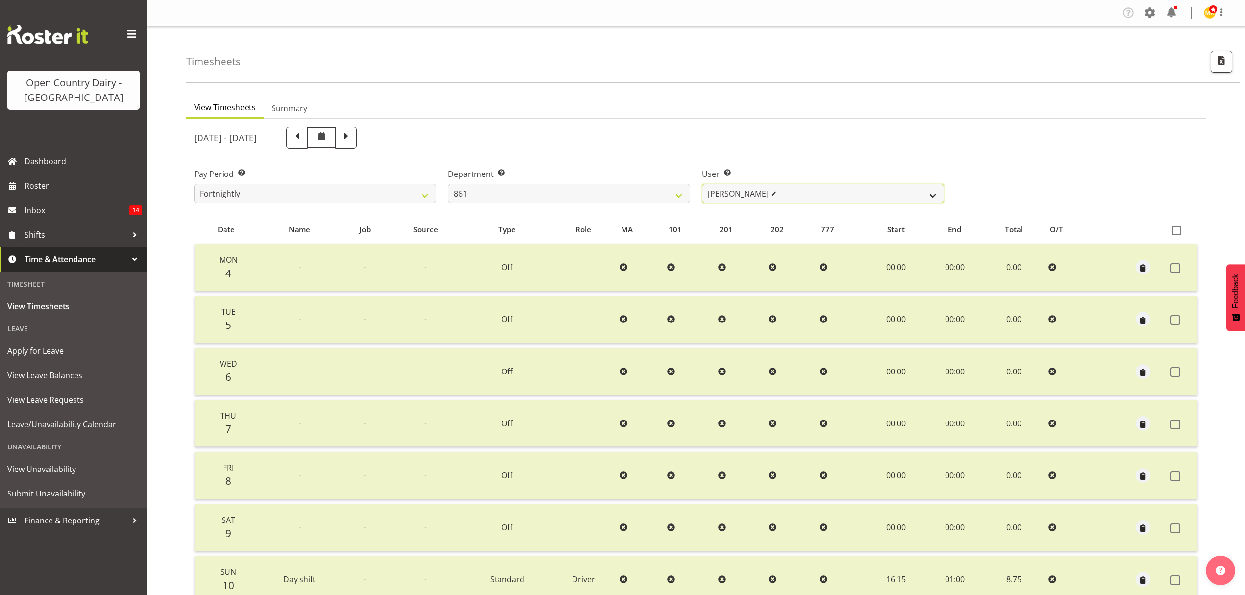
drag, startPoint x: 783, startPoint y: 188, endPoint x: 767, endPoint y: 189, distance: 16.2
click at [783, 188] on select "[PERSON_NAME] ✔ [PERSON_NAME] ❌ [PERSON_NAME] ❌" at bounding box center [823, 194] width 242 height 20
click at [653, 197] on select "734 735 736 737 738 739 850 851 852 853 854 855 856 858 861 862 865 868 869 870" at bounding box center [569, 194] width 242 height 20
click at [448, 184] on select "734 735 736 737 738 739 850 851 852 853 854 855 856 858 861 862 865 868 869 870" at bounding box center [569, 194] width 242 height 20
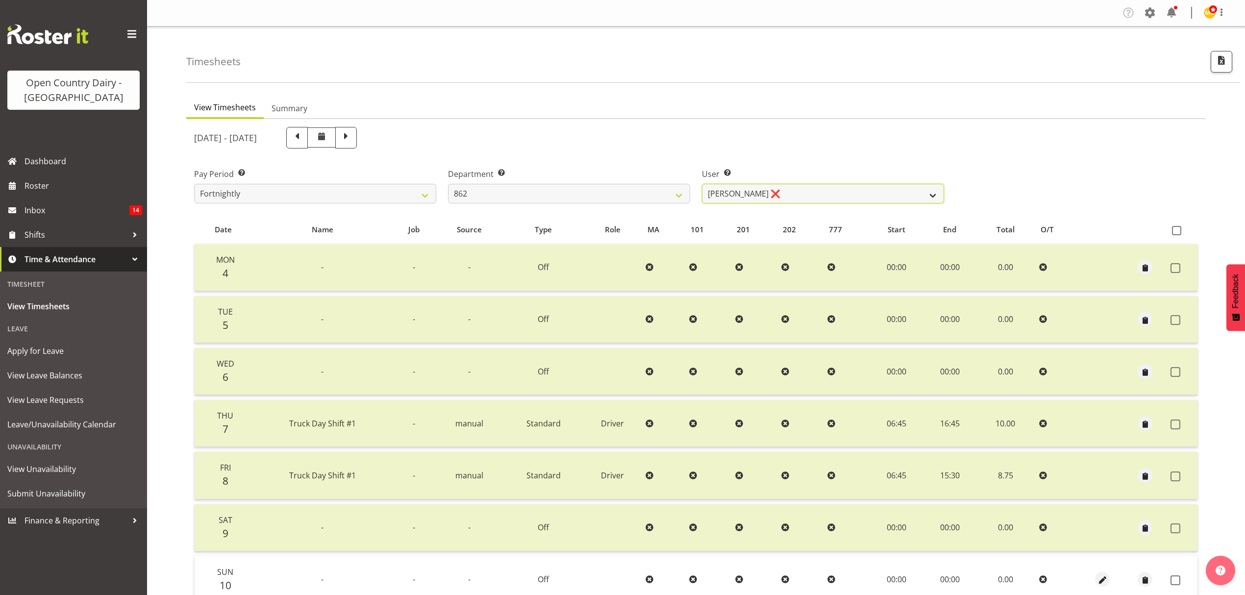
click at [783, 193] on select "[PERSON_NAME] ❌ [PERSON_NAME] ([PERSON_NAME]) [PERSON_NAME] ✔ [PERSON_NAME] ❌ F…" at bounding box center [823, 194] width 242 height 20
click at [674, 193] on select "734 735 736 737 738 739 850 851 852 853 854 855 856 858 861 862 865 868 869 870" at bounding box center [569, 194] width 242 height 20
click at [448, 184] on select "734 735 736 737 738 739 850 851 852 853 854 855 856 858 861 862 865 868 869 870" at bounding box center [569, 194] width 242 height 20
click at [588, 189] on select "734 735 736 737 738 739 850 851 852 853 854 855 856 858 861 862 865 868 869 870" at bounding box center [569, 194] width 242 height 20
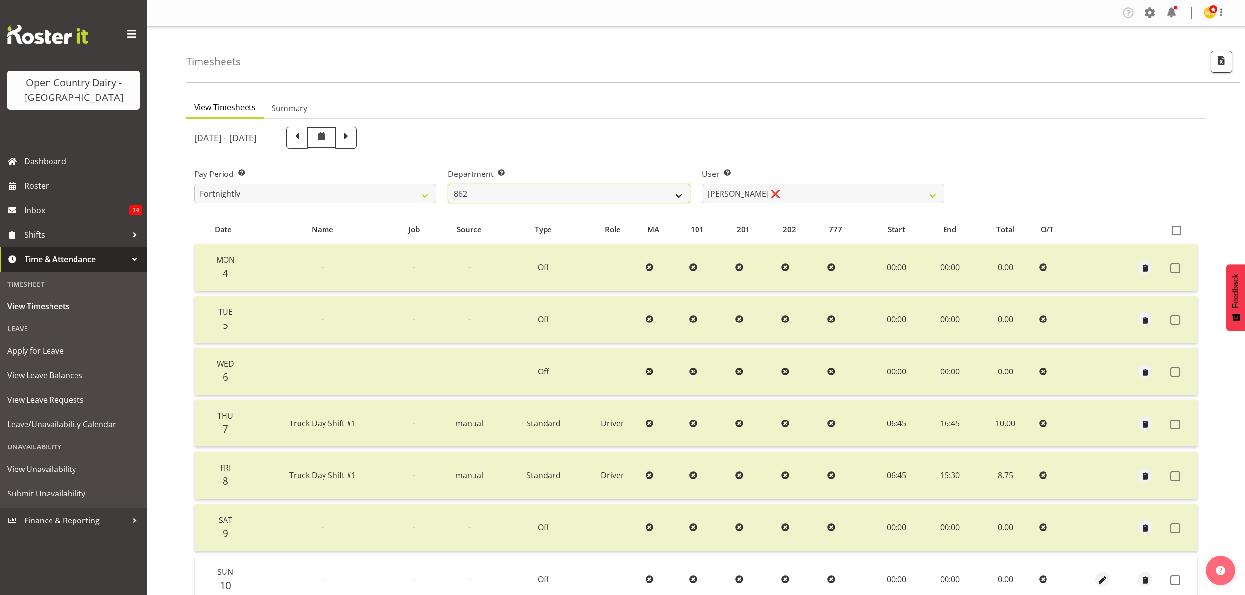
click at [591, 190] on select "734 735 736 737 738 739 850 851 852 853 854 855 856 858 861 862 865 868 869 870" at bounding box center [569, 194] width 242 height 20
click at [448, 184] on select "734 735 736 737 738 739 850 851 852 853 854 855 856 858 861 862 865 868 869 870" at bounding box center [569, 194] width 242 height 20
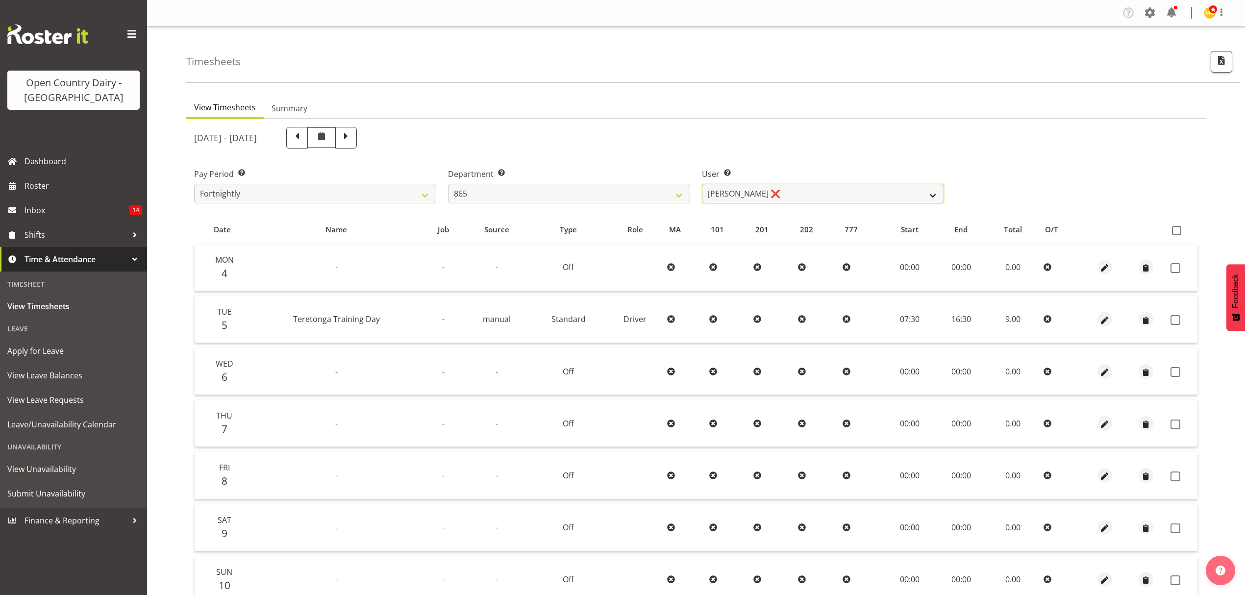
click at [800, 191] on select "[PERSON_NAME] ❌ [PERSON_NAME] ❌ [PERSON_NAME] ❌" at bounding box center [823, 194] width 242 height 20
click at [639, 196] on select "734 735 736 737 738 739 850 851 852 853 854 855 856 858 861 862 865 868 869 870" at bounding box center [569, 194] width 242 height 20
click at [448, 184] on select "734 735 736 737 738 739 850 851 852 853 854 855 856 858 861 862 865 868 869 870" at bounding box center [569, 194] width 242 height 20
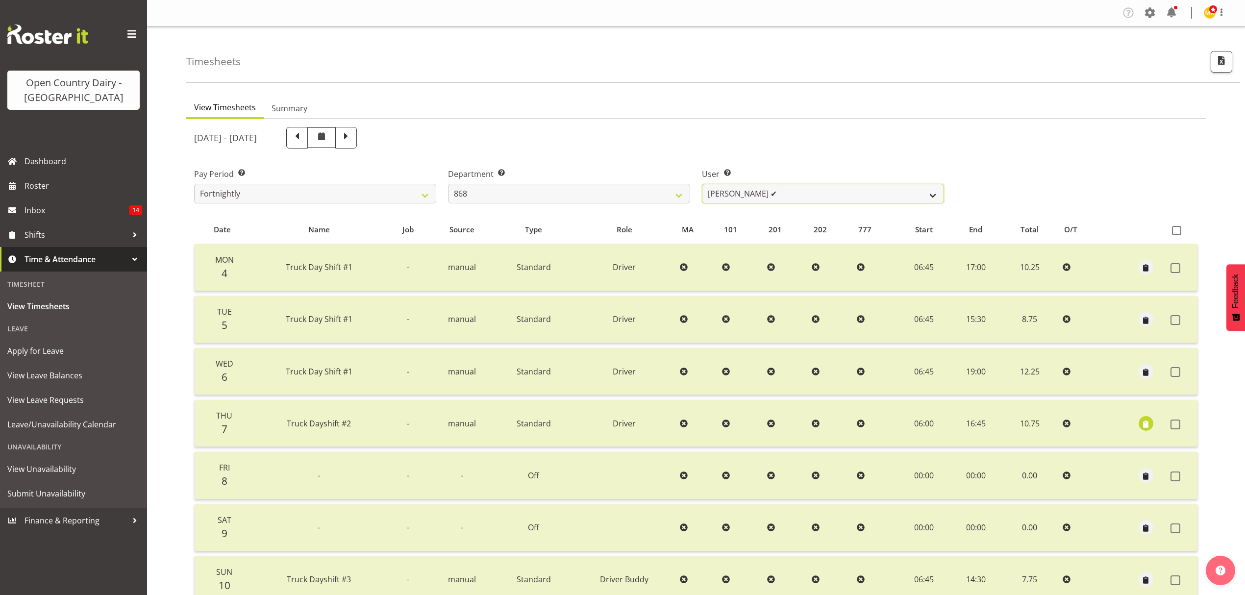
click at [736, 189] on select "[PERSON_NAME] ✔ [PERSON_NAME] ❌ [PERSON_NAME] ❌ [PERSON_NAME] ❌" at bounding box center [823, 194] width 242 height 20
click at [639, 189] on select "734 735 736 737 738 739 850 851 852 853 854 855 856 858 861 862 865 868 869 870" at bounding box center [569, 194] width 242 height 20
click at [448, 184] on select "734 735 736 737 738 739 850 851 852 853 854 855 856 858 861 862 865 868 869 870" at bounding box center [569, 194] width 242 height 20
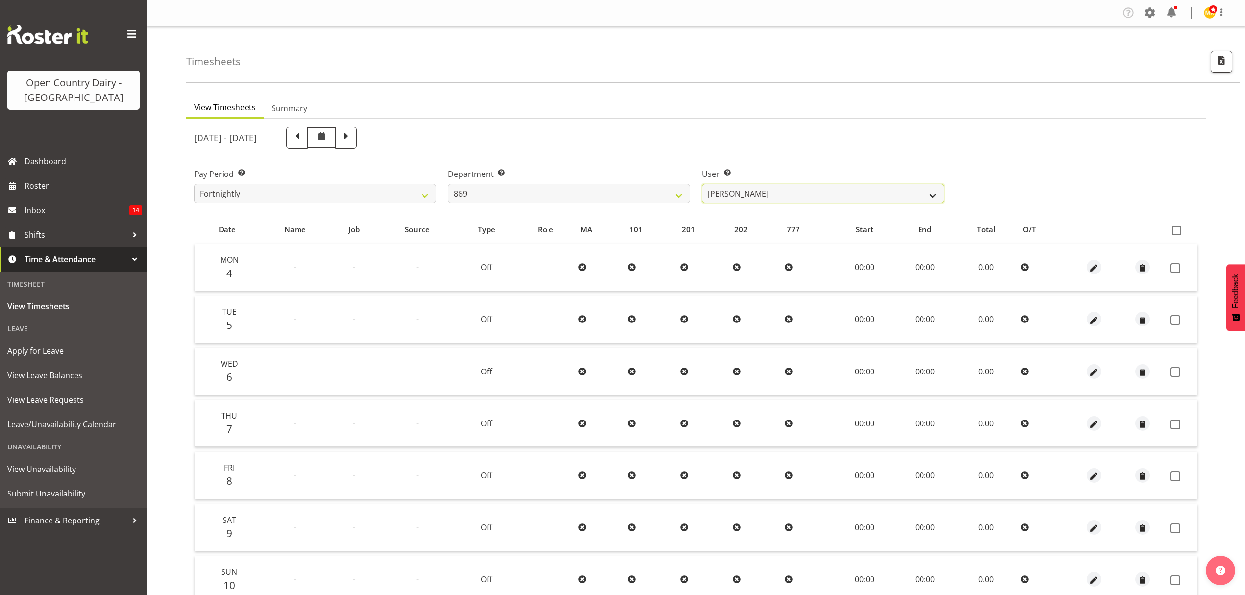
click at [731, 196] on select "[PERSON_NAME] ❌ [PERSON_NAME] ❌ [PERSON_NAME] ❌ [PERSON_NAME] ❌" at bounding box center [823, 194] width 242 height 20
click at [640, 196] on select "734 735 736 737 738 739 850 851 852 853 854 855 856 858 861 862 865 868 869 870" at bounding box center [569, 194] width 242 height 20
click at [448, 184] on select "734 735 736 737 738 739 850 851 852 853 854 855 856 858 861 862 865 868 869 870" at bounding box center [569, 194] width 242 height 20
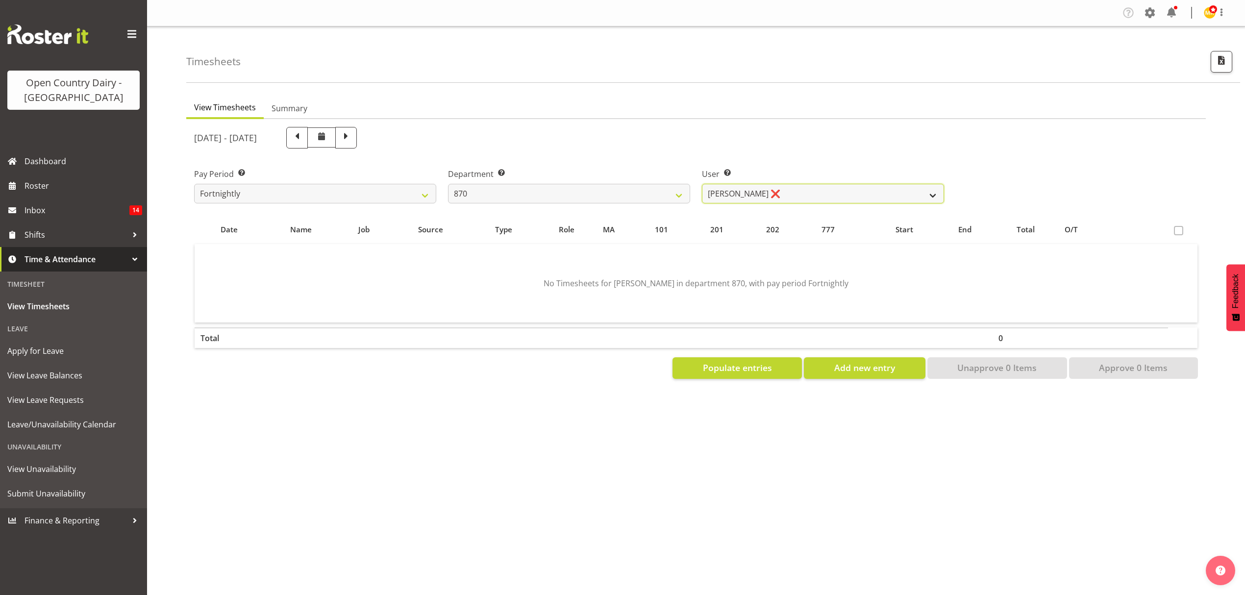
click at [774, 191] on select "[PERSON_NAME] ❌ [PERSON_NAME] ❌ [PERSON_NAME] ❌" at bounding box center [823, 194] width 242 height 20
click at [643, 193] on select "734 735 736 737 738 739 850 851 852 853 854 855 856 858 861 862 865 868 869 870" at bounding box center [569, 194] width 242 height 20
click at [448, 184] on select "734 735 736 737 738 739 850 851 852 853 854 855 856 858 861 862 865 868 869 870" at bounding box center [569, 194] width 242 height 20
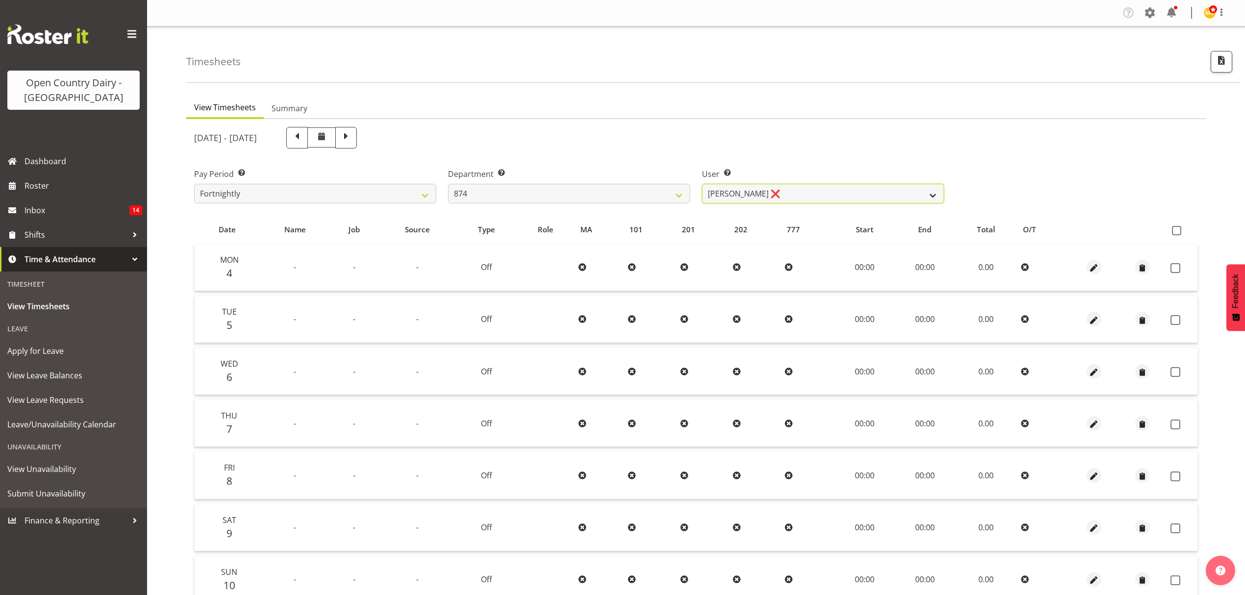
drag, startPoint x: 732, startPoint y: 190, endPoint x: 716, endPoint y: 190, distance: 16.2
click at [732, 190] on select "[PERSON_NAME] ❌ [PERSON_NAME] ❌ [PERSON_NAME] ❌ [PERSON_NAME] ❌" at bounding box center [823, 194] width 242 height 20
click at [648, 193] on select "734 735 736 737 738 739 850 851 852 853 854 855 856 858 861 862 865 868 869 870" at bounding box center [569, 194] width 242 height 20
click at [448, 184] on select "734 735 736 737 738 739 850 851 852 853 854 855 856 858 861 862 865 868 869 870" at bounding box center [569, 194] width 242 height 20
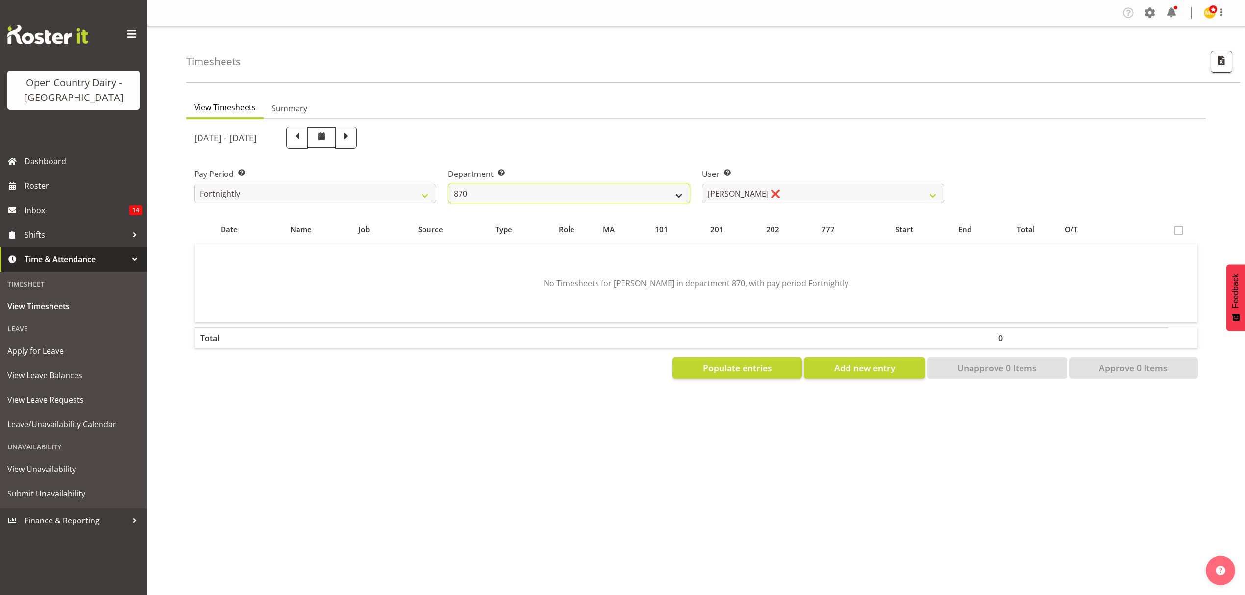
click at [640, 199] on select "734 735 736 737 738 739 850 851 852 853 854 855 856 858 861 862 865 868 869 870" at bounding box center [569, 194] width 242 height 20
click at [448, 184] on select "734 735 736 737 738 739 850 851 852 853 854 855 856 858 861 862 865 868 869 870" at bounding box center [569, 194] width 242 height 20
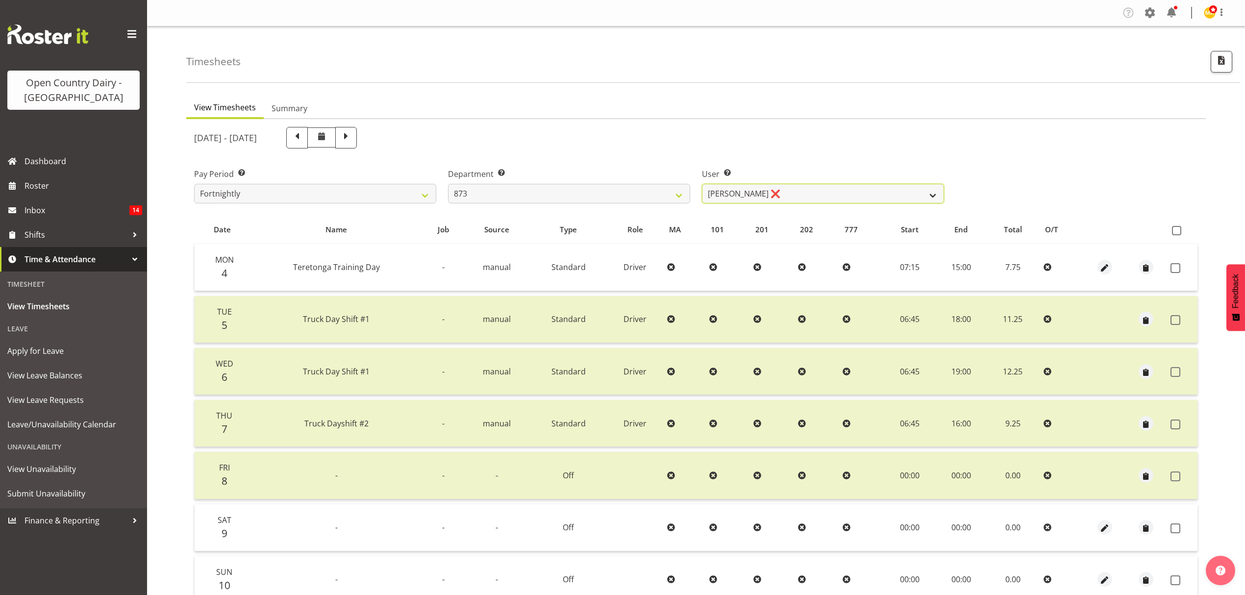
click at [753, 191] on select "[PERSON_NAME] ❌ [PERSON_NAME] ❌ [PERSON_NAME] ❌ [PERSON_NAME] ✔" at bounding box center [823, 194] width 242 height 20
click at [647, 195] on select "734 735 736 737 738 739 850 851 852 853 854 855 856 858 861 862 865 868 869 870" at bounding box center [569, 194] width 242 height 20
click at [448, 184] on select "734 735 736 737 738 739 850 851 852 853 854 855 856 858 861 862 865 868 869 870" at bounding box center [569, 194] width 242 height 20
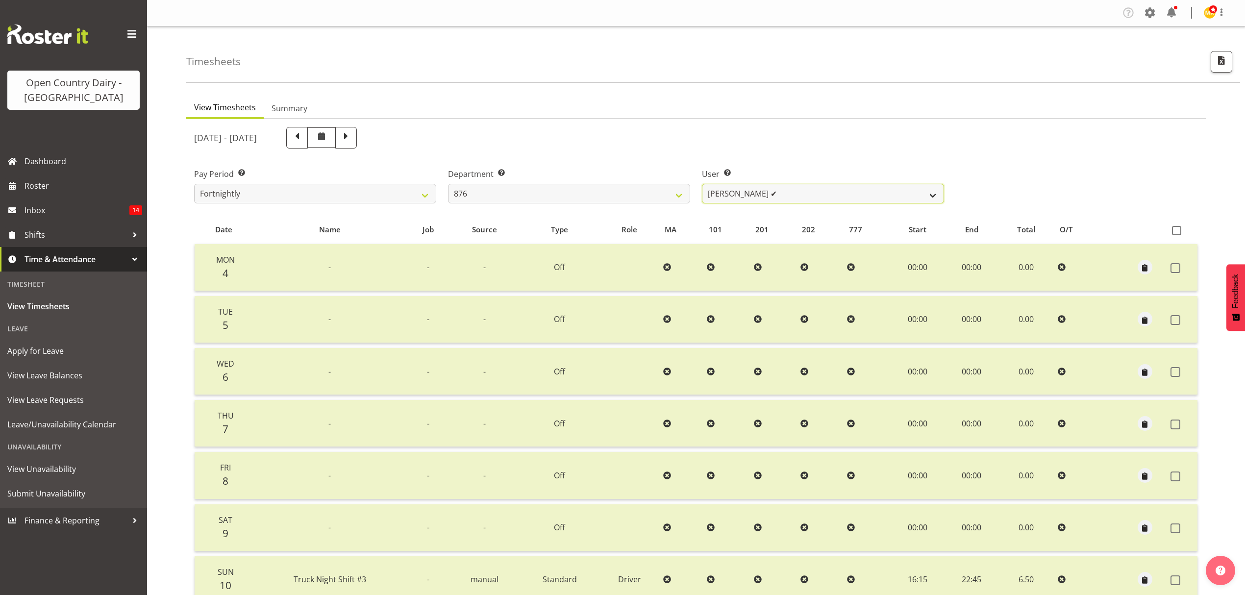
drag, startPoint x: 789, startPoint y: 200, endPoint x: 775, endPoint y: 199, distance: 13.8
click at [789, 200] on select "[PERSON_NAME] ✔ [PERSON_NAME] ❌ [PERSON_NAME] ❌ [PERSON_NAME] ❌" at bounding box center [823, 194] width 242 height 20
click at [663, 189] on select "734 735 736 737 738 739 850 851 852 853 854 855 856 858 861 862 865 868 869 870" at bounding box center [569, 194] width 242 height 20
click at [448, 184] on select "734 735 736 737 738 739 850 851 852 853 854 855 856 858 861 862 865 868 869 870" at bounding box center [569, 194] width 242 height 20
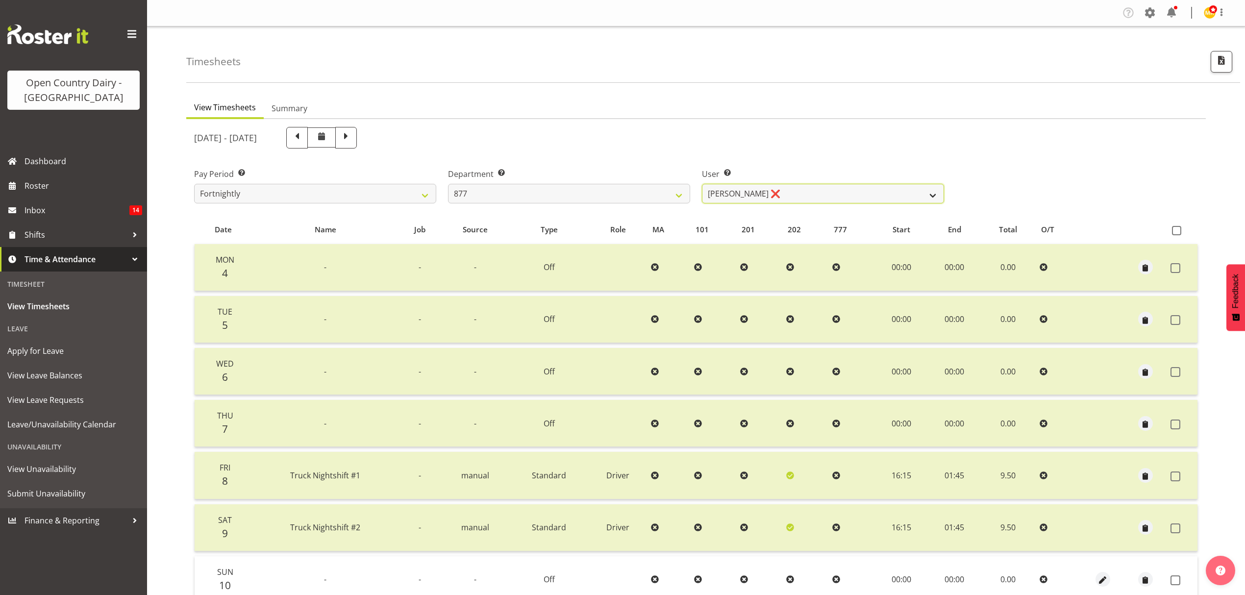
click at [778, 199] on select "[PERSON_NAME] ❌ [PERSON_NAME] ❌ [PERSON_NAME] ❌ [PERSON_NAME] ❌" at bounding box center [823, 194] width 242 height 20
click at [659, 199] on select "734 735 736 737 738 739 850 851 852 853 854 855 856 858 861 862 865 868 869 870" at bounding box center [569, 194] width 242 height 20
click at [448, 184] on select "734 735 736 737 738 739 850 851 852 853 854 855 856 858 861 862 865 868 869 870" at bounding box center [569, 194] width 242 height 20
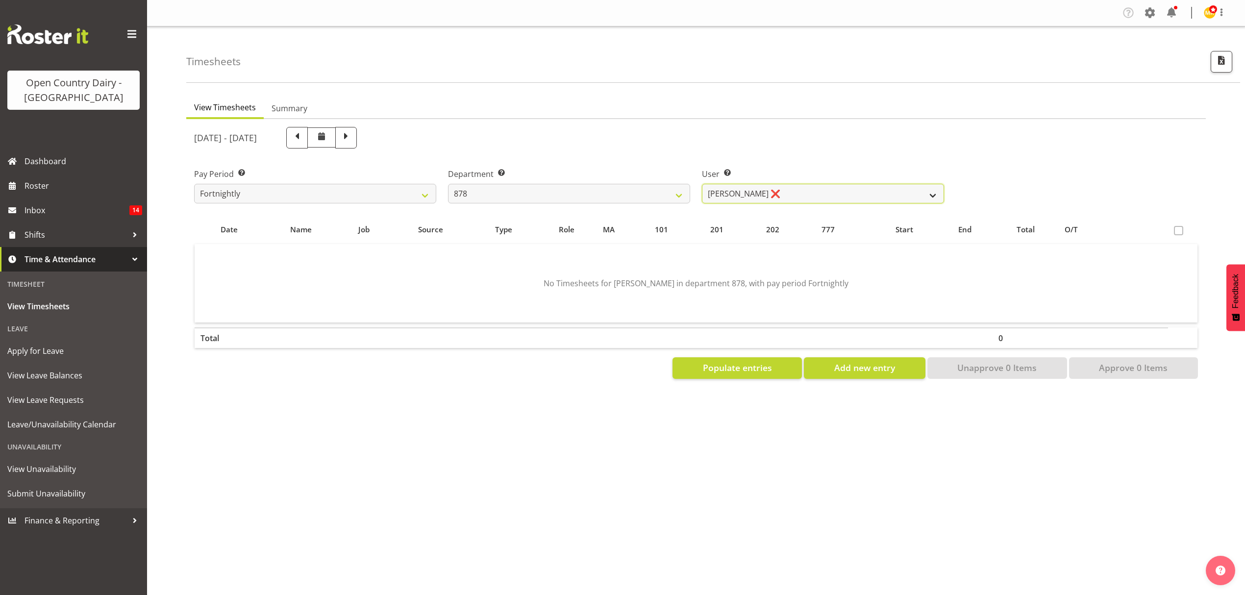
click at [832, 192] on select "[PERSON_NAME] ❌ [PERSON_NAME] ❌ [PERSON_NAME] ❌ [PERSON_NAME] ❌" at bounding box center [823, 194] width 242 height 20
click at [656, 192] on select "734 735 736 737 738 739 850 851 852 853 854 855 856 858 861 862 865 868 869 870" at bounding box center [569, 194] width 242 height 20
click at [448, 184] on select "734 735 736 737 738 739 850 851 852 853 854 855 856 858 861 862 865 868 869 870" at bounding box center [569, 194] width 242 height 20
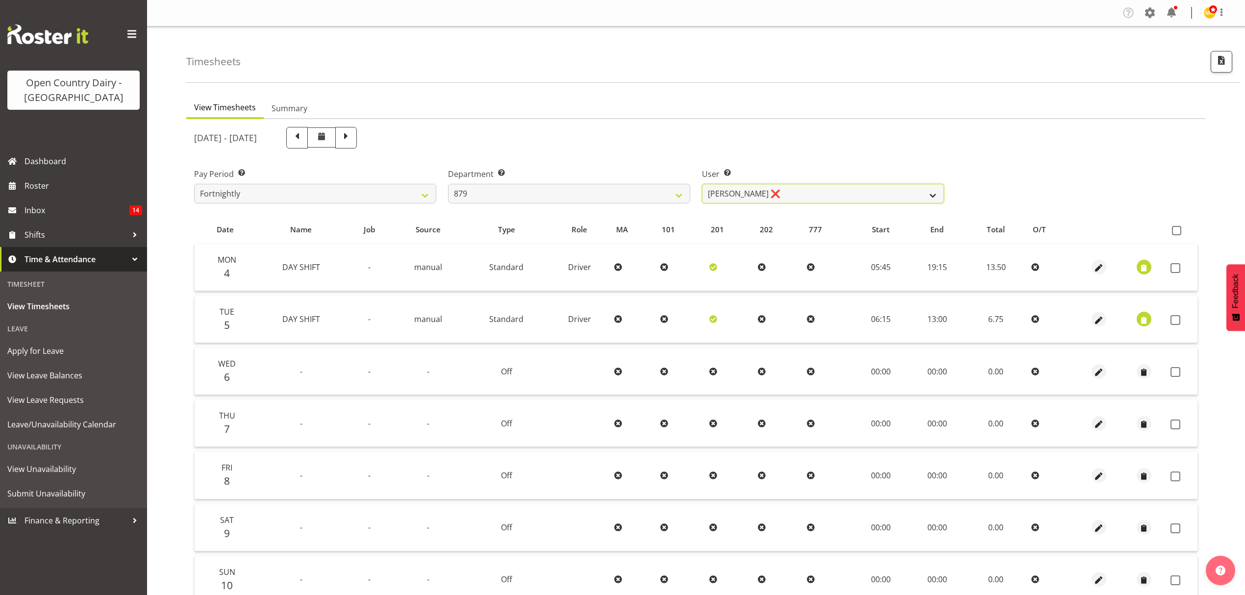
click at [755, 192] on select "[PERSON_NAME] ❌ [PERSON_NAME] ✔ [PERSON_NAME] ❌ [PERSON_NAME] ❌" at bounding box center [823, 194] width 242 height 20
click at [606, 195] on select "734 735 736 737 738 739 850 851 852 853 854 855 856 858 861 862 865 868 869 870" at bounding box center [569, 194] width 242 height 20
click at [448, 184] on select "734 735 736 737 738 739 850 851 852 853 854 855 856 858 861 862 865 868 869 870" at bounding box center [569, 194] width 242 height 20
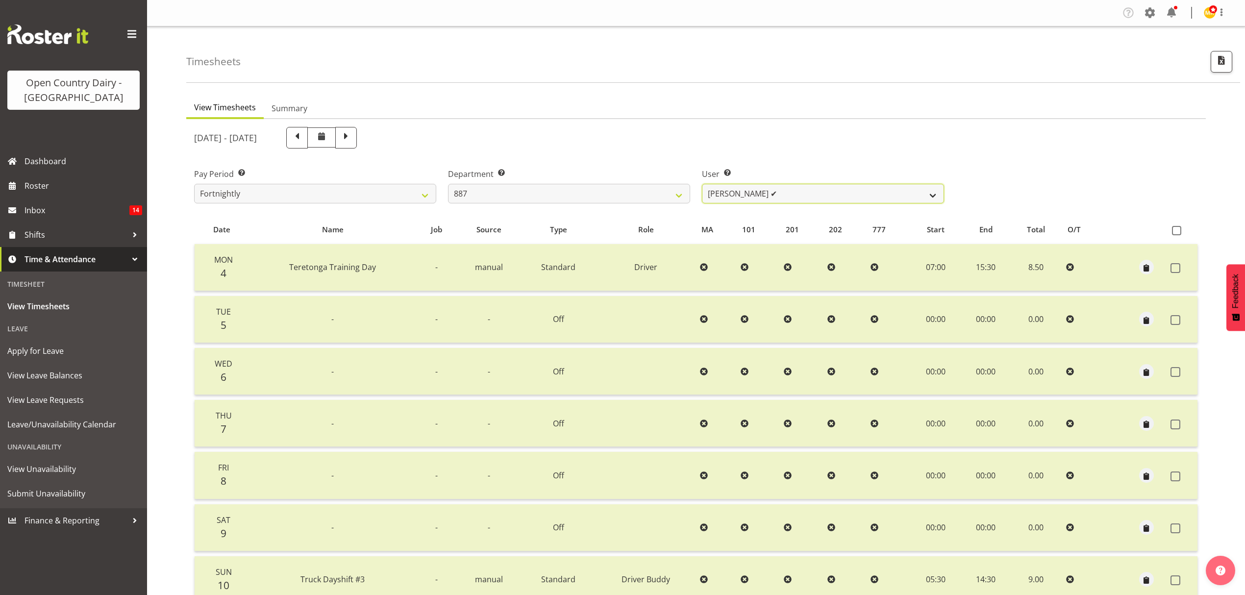
click at [761, 191] on select "[PERSON_NAME] ✔ [PERSON_NAME] ❌ [PERSON_NAME] ❌" at bounding box center [823, 194] width 242 height 20
click at [640, 191] on select "734 735 736 737 738 739 850 851 852 853 854 855 856 858 861 862 865 868 869 870" at bounding box center [569, 194] width 242 height 20
click at [448, 184] on select "734 735 736 737 738 739 850 851 852 853 854 855 856 858 861 862 865 868 869 870" at bounding box center [569, 194] width 242 height 20
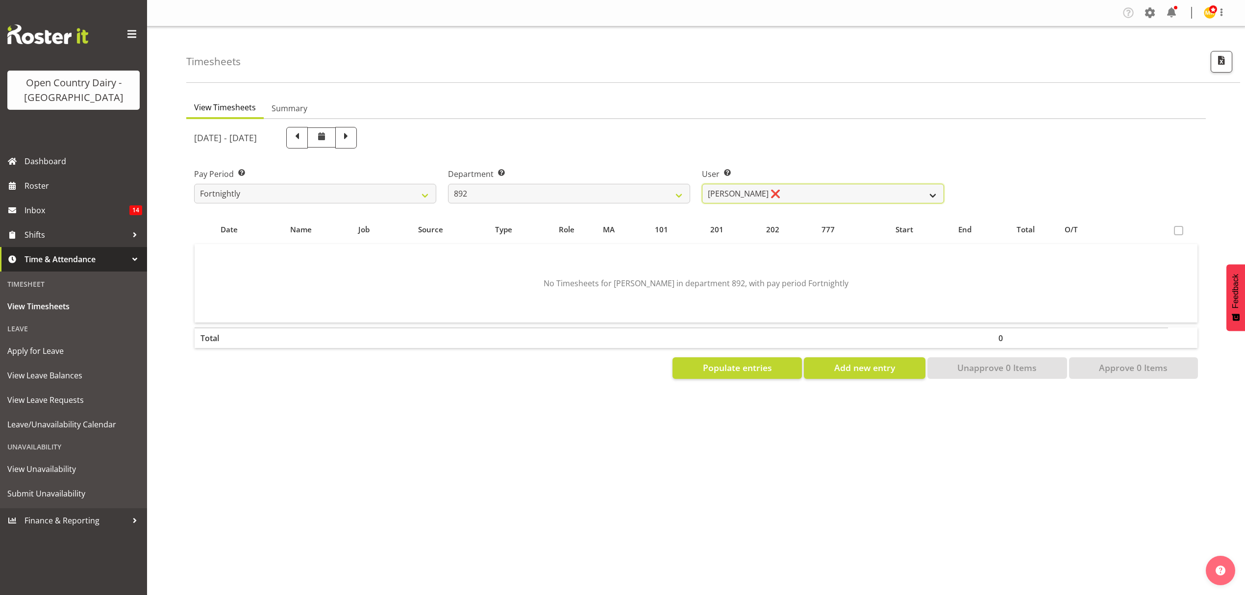
click at [774, 190] on select "[PERSON_NAME] ❌" at bounding box center [823, 194] width 242 height 20
click at [673, 189] on select "734 735 736 737 738 739 850 851 852 853 854 855 856 858 861 862 865 868 869 870" at bounding box center [569, 194] width 242 height 20
click at [773, 164] on div "User Select user. Note: This is filtered down by the previous two drop-down ite…" at bounding box center [823, 181] width 254 height 55
click at [618, 191] on select "734 735 736 737 738 739 850 851 852 853 854 855 856 858 861 862 865 868 869 870" at bounding box center [569, 194] width 242 height 20
select select "687"
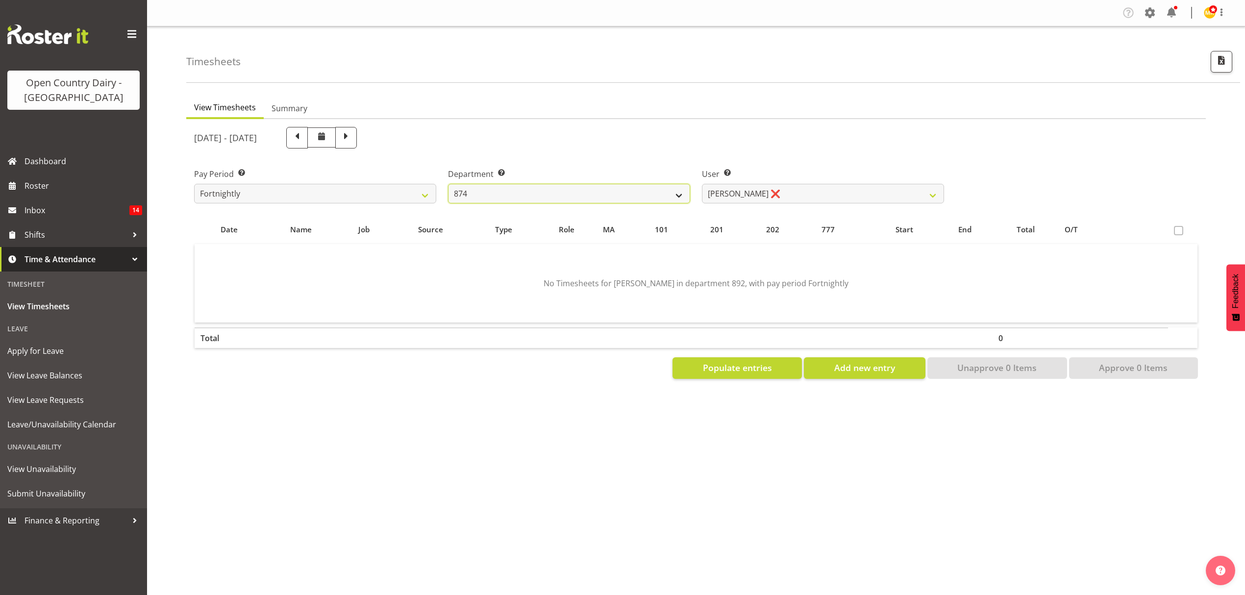
click at [448, 184] on select "734 735 736 737 738 739 850 851 852 853 854 855 856 858 861 862 865 868 869 870" at bounding box center [569, 194] width 242 height 20
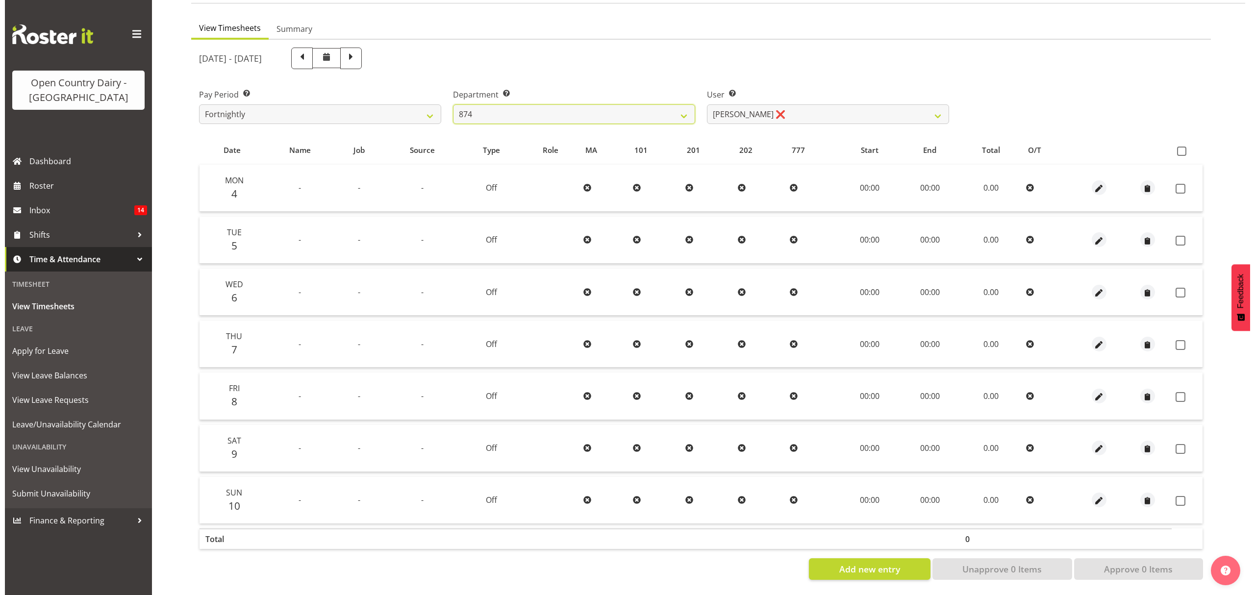
scroll to position [87, 0]
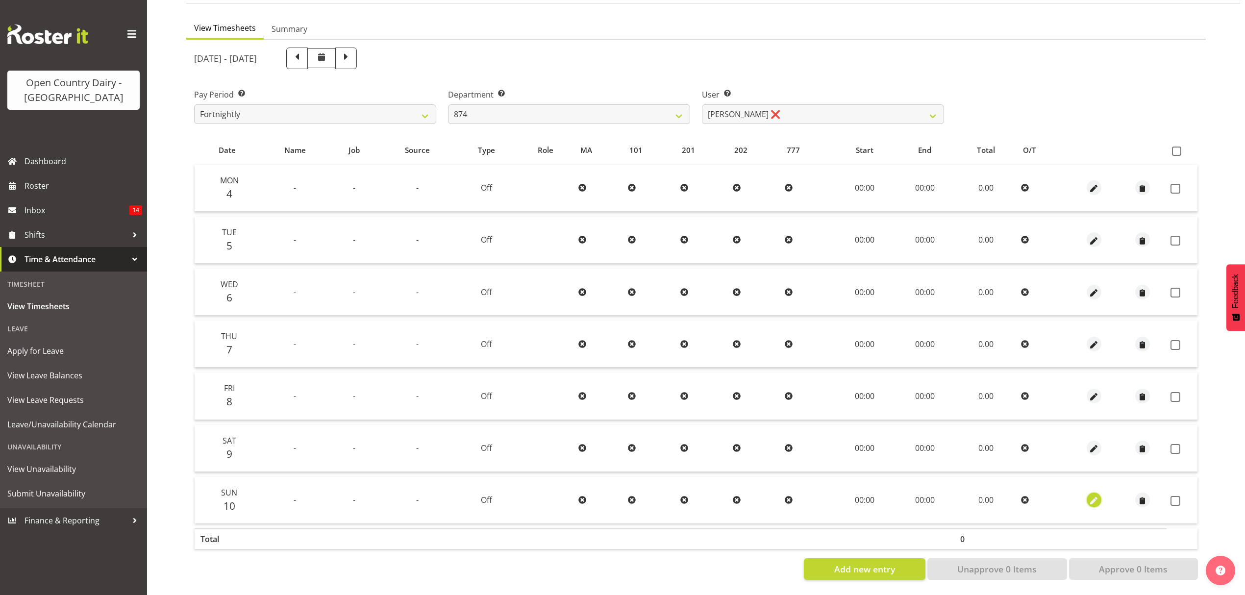
click at [1092, 496] on span "button" at bounding box center [1093, 501] width 11 height 11
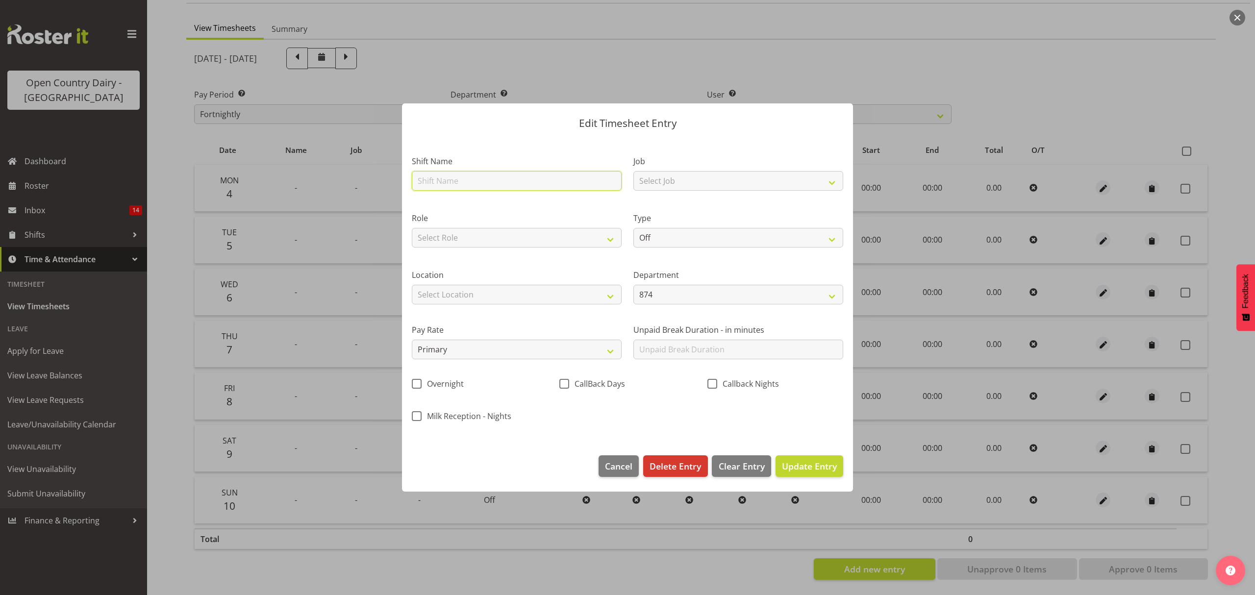
click at [459, 175] on input "text" at bounding box center [517, 181] width 210 height 20
type input "Nightshift"
click at [602, 240] on select "Select Role Driver" at bounding box center [517, 238] width 210 height 20
select select "1154"
click at [412, 228] on select "Select Role Driver" at bounding box center [517, 238] width 210 height 20
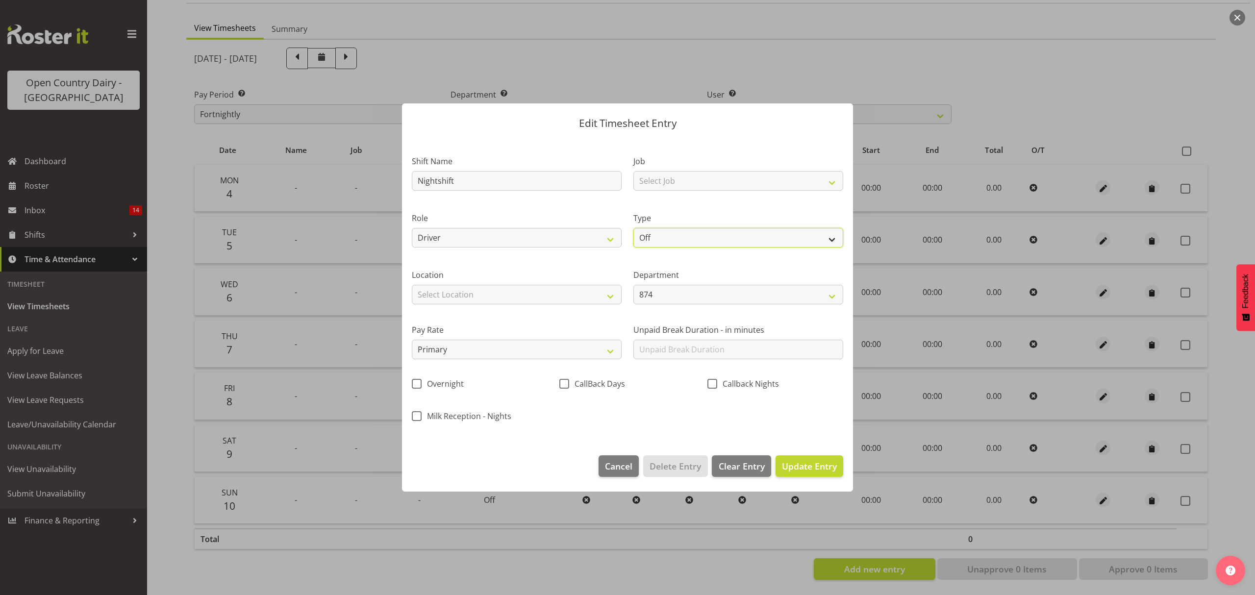
click at [656, 242] on select "Off Standard Public Holiday Public Holiday (Worked) Day In Lieu Annual Leave Si…" at bounding box center [738, 238] width 210 height 20
select select "Standard"
click at [633, 228] on select "Off Standard Public Holiday Public Holiday (Worked) Day In Lieu Annual Leave Si…" at bounding box center [738, 238] width 210 height 20
select select "7"
select select "2025"
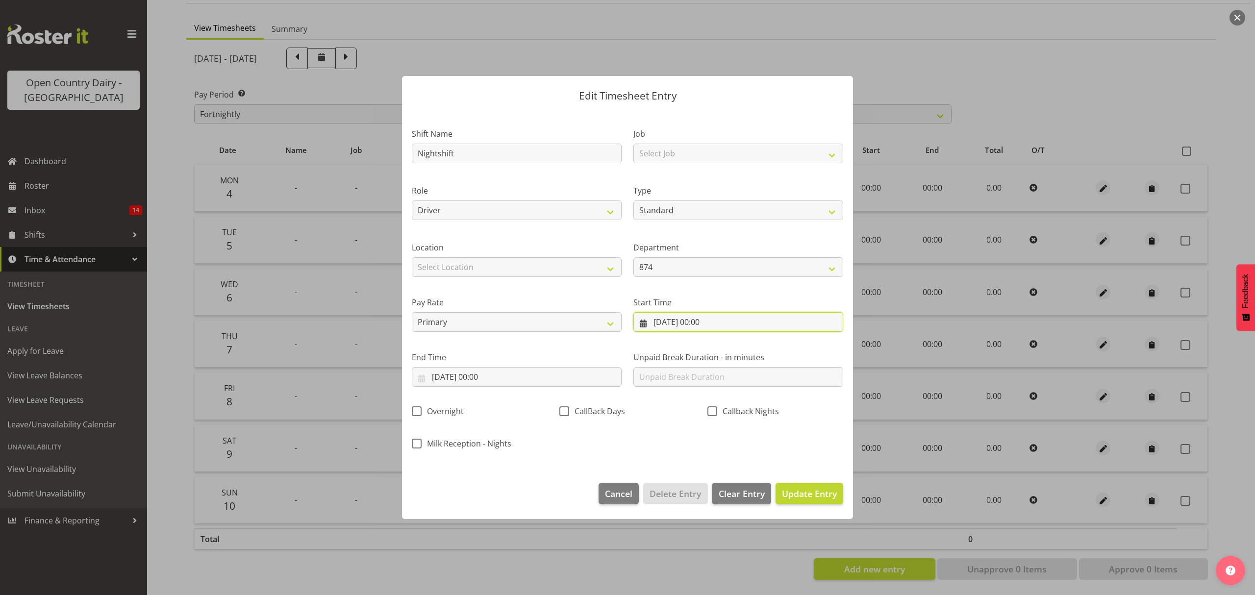
click at [710, 328] on input "[DATE] 00:00" at bounding box center [738, 322] width 210 height 20
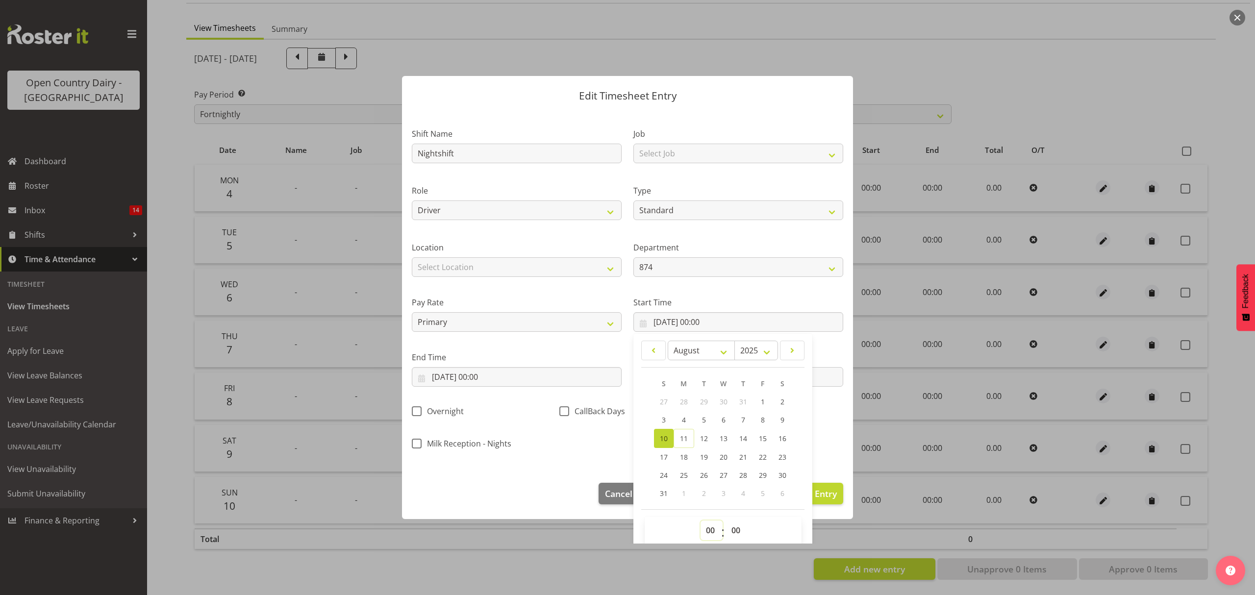
click at [709, 529] on select "00 01 02 03 04 05 06 07 08 09 10 11 12 13 14 15 16 17 18 19 20 21 22 23" at bounding box center [711, 531] width 22 height 20
select select "16"
click at [700, 521] on select "00 01 02 03 04 05 06 07 08 09 10 11 12 13 14 15 16 17 18 19 20 21 22 23" at bounding box center [711, 531] width 22 height 20
type input "[DATE] 16:00"
click at [732, 522] on select "00 01 02 03 04 05 06 07 08 09 10 11 12 13 14 15 16 17 18 19 20 21 22 23 24 25 2…" at bounding box center [737, 531] width 22 height 20
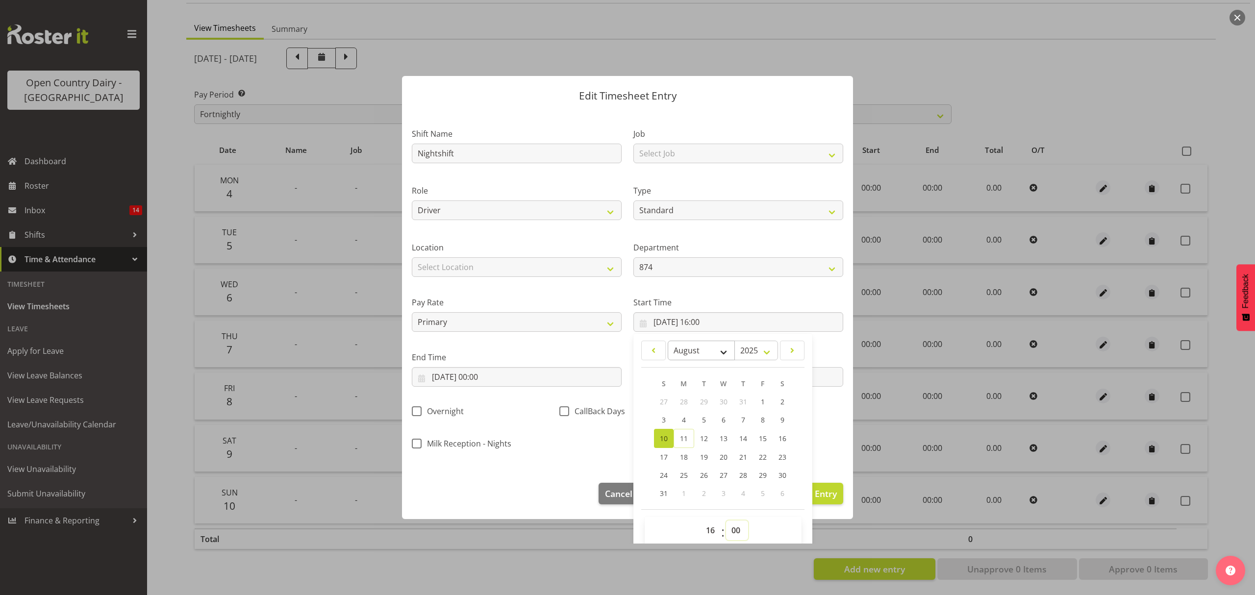
select select "15"
click at [726, 521] on select "00 01 02 03 04 05 06 07 08 09 10 11 12 13 14 15 16 17 18 19 20 21 22 23 24 25 2…" at bounding box center [737, 531] width 22 height 20
type input "[DATE] 16:15"
click at [551, 448] on div "Shift Name Nightshift Job Select Job Connecting /unconnecting Trailers Role Dri…" at bounding box center [627, 285] width 443 height 343
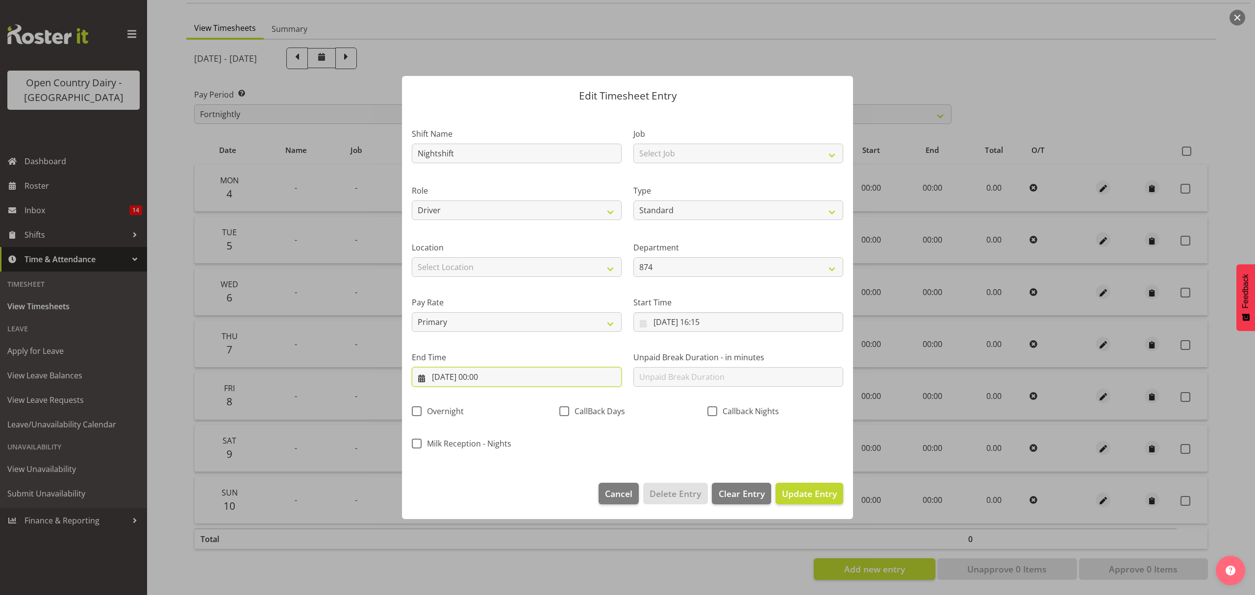
click at [475, 373] on input "[DATE] 00:00" at bounding box center [517, 377] width 210 height 20
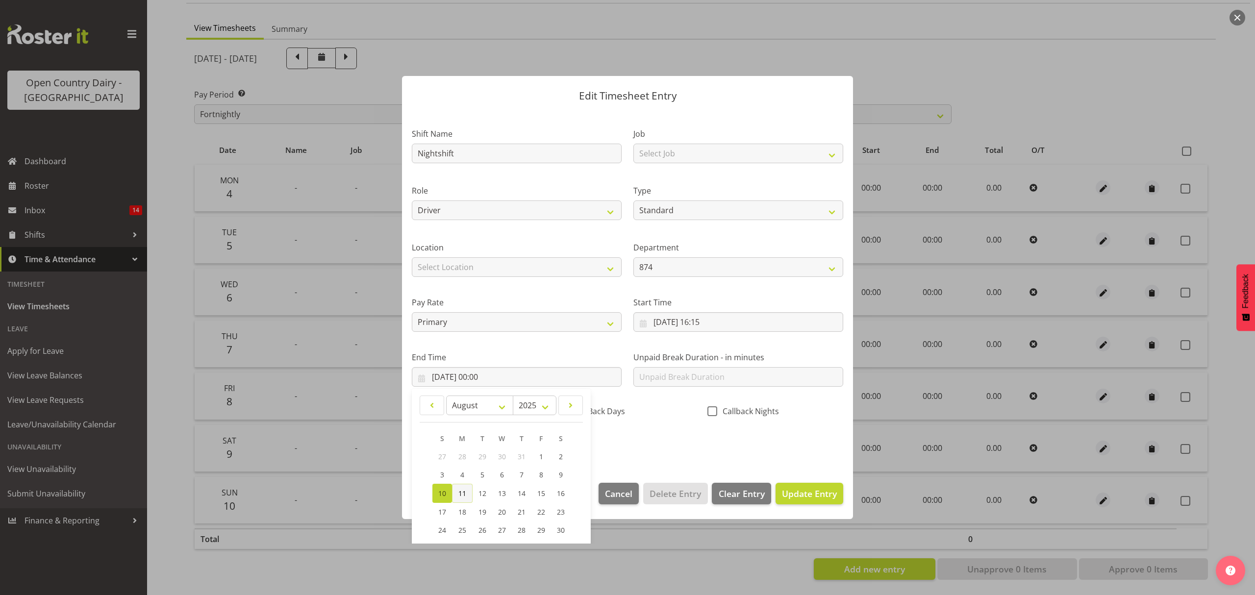
click at [461, 498] on link "11" at bounding box center [462, 493] width 21 height 19
type input "[DATE] 00:00"
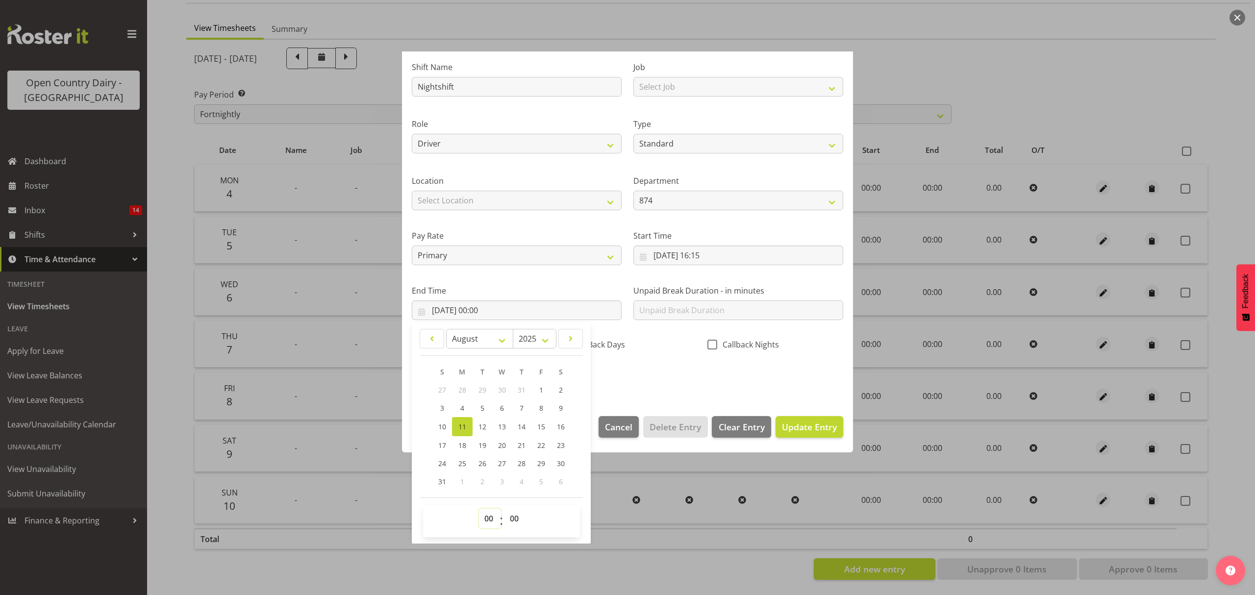
click at [487, 523] on select "00 01 02 03 04 05 06 07 08 09 10 11 12 13 14 15 16 17 18 19 20 21 22 23" at bounding box center [490, 519] width 22 height 20
select select "1"
click at [479, 509] on select "00 01 02 03 04 05 06 07 08 09 10 11 12 13 14 15 16 17 18 19 20 21 22 23" at bounding box center [490, 519] width 22 height 20
type input "[DATE] 01:00"
click at [659, 378] on div "Shift Name Nightshift Job Select Job Connecting /unconnecting Trailers Role Dri…" at bounding box center [627, 219] width 443 height 343
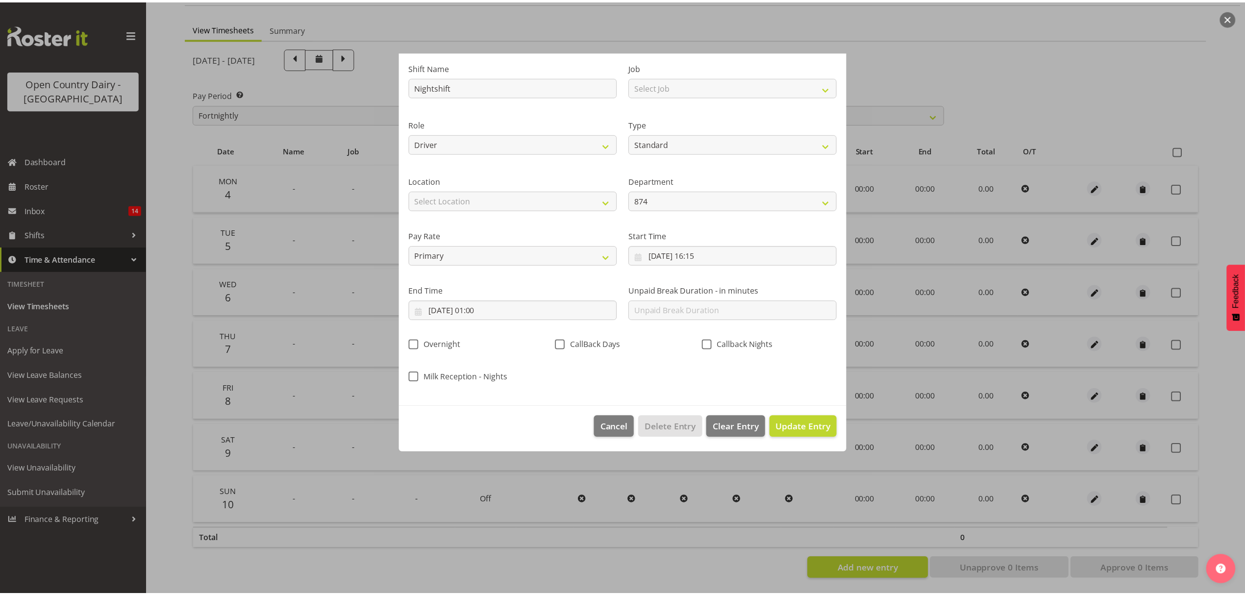
scroll to position [0, 0]
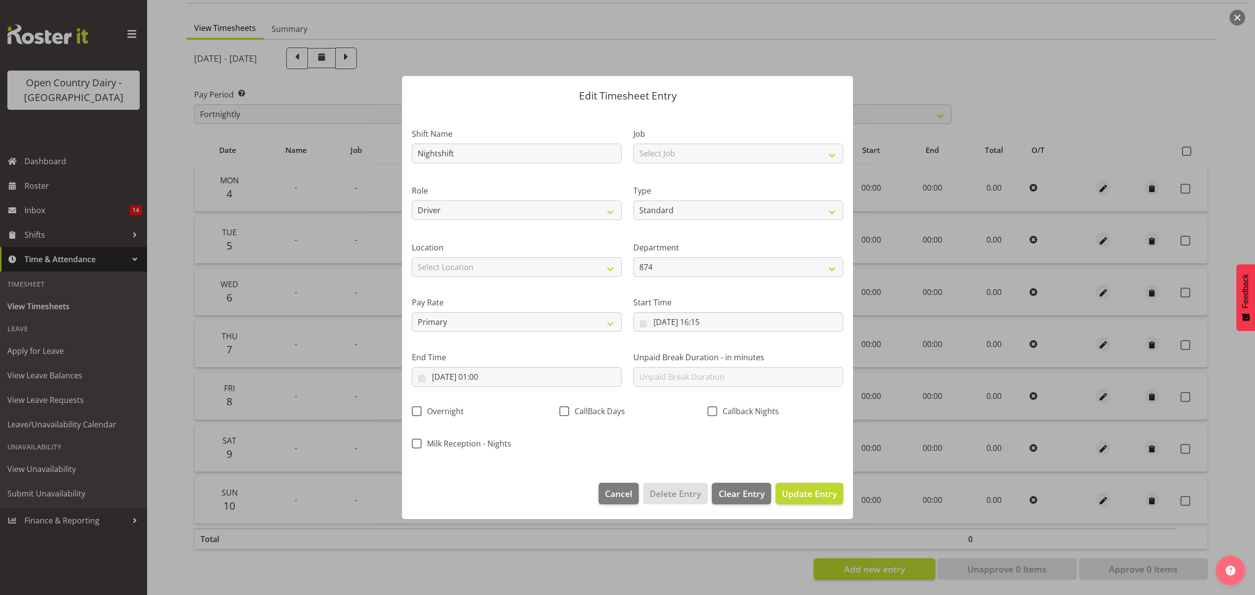
click at [783, 424] on div "Callback Nights" at bounding box center [775, 409] width 148 height 32
click at [806, 487] on button "Update Entry" at bounding box center [809, 494] width 68 height 22
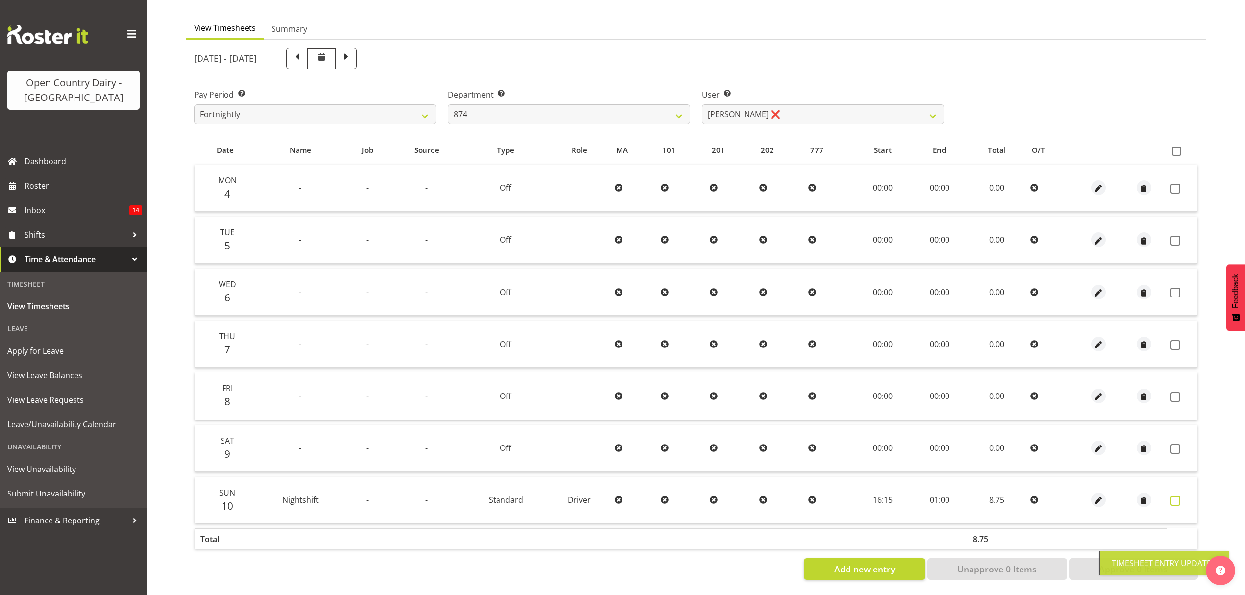
click at [1179, 496] on span at bounding box center [1175, 501] width 10 height 10
checkbox input "true"
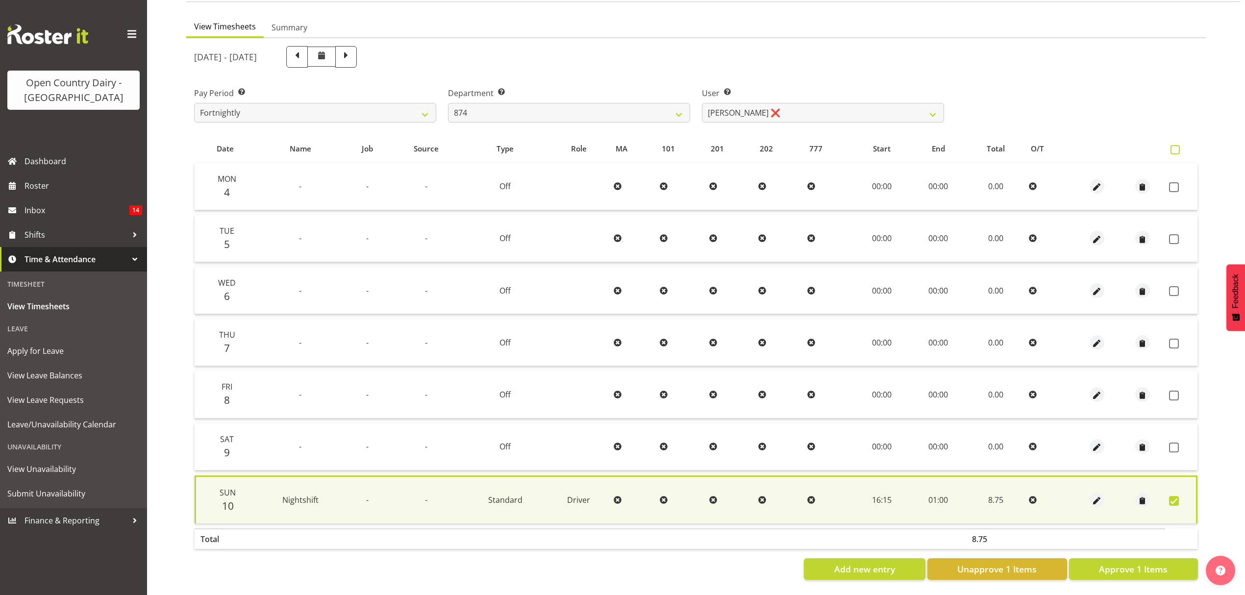
click at [1179, 145] on span at bounding box center [1174, 149] width 9 height 9
click at [1177, 147] on input "checkbox" at bounding box center [1173, 150] width 6 height 6
checkbox input "true"
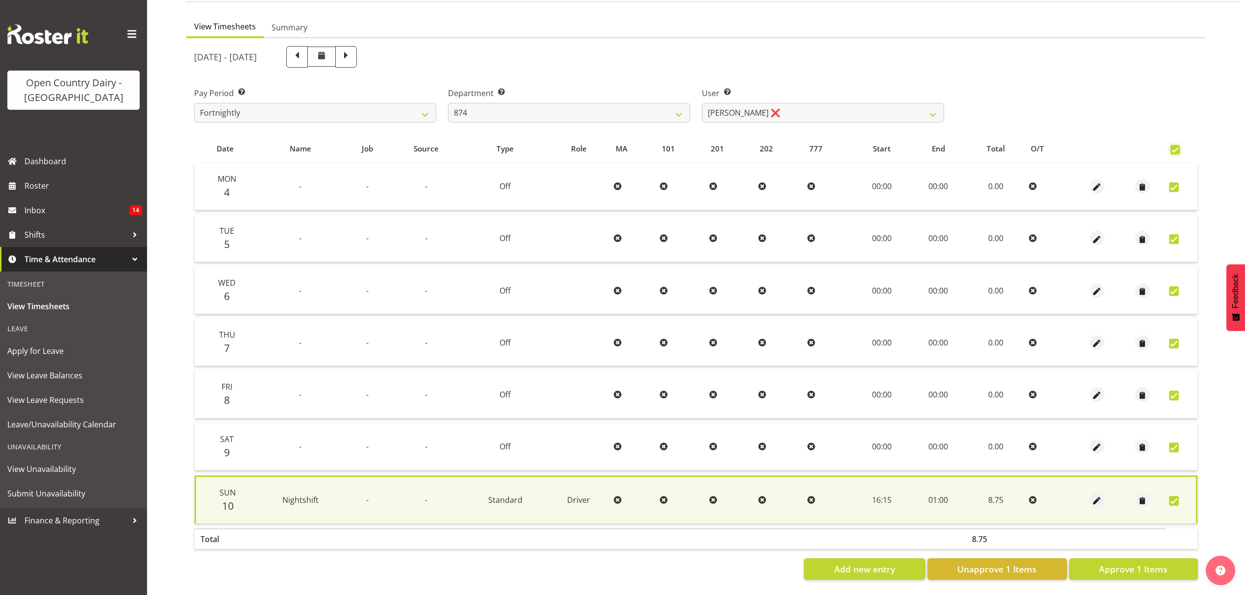
checkbox input "true"
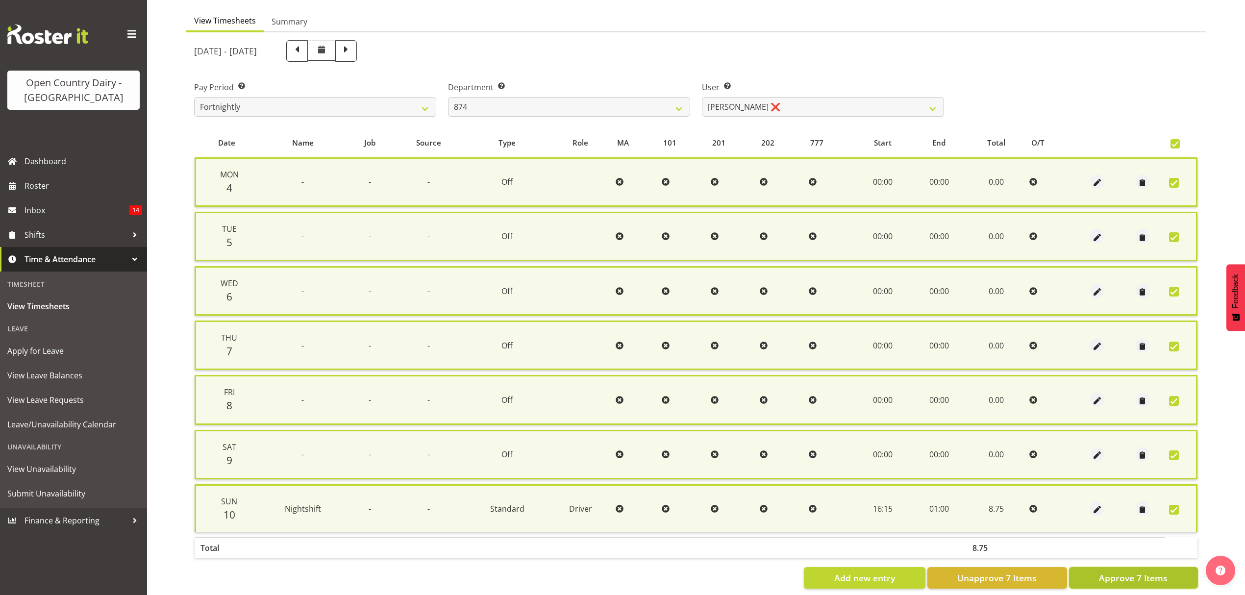
click at [1112, 571] on span "Approve 7 Items" at bounding box center [1133, 577] width 69 height 13
checkbox input "false"
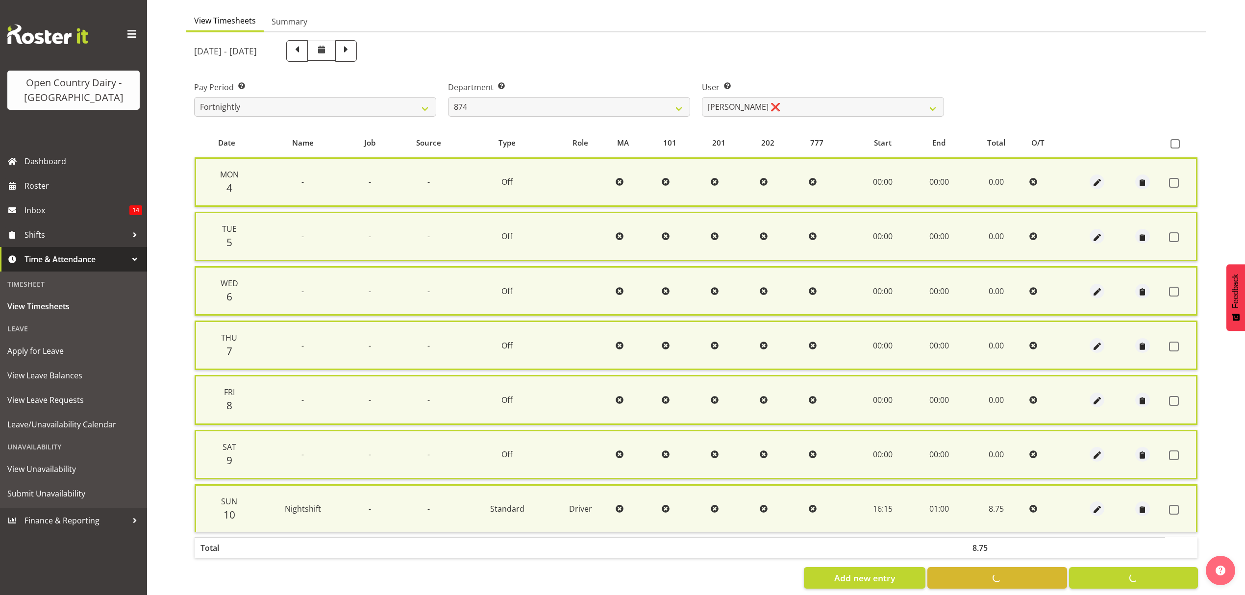
checkbox input "false"
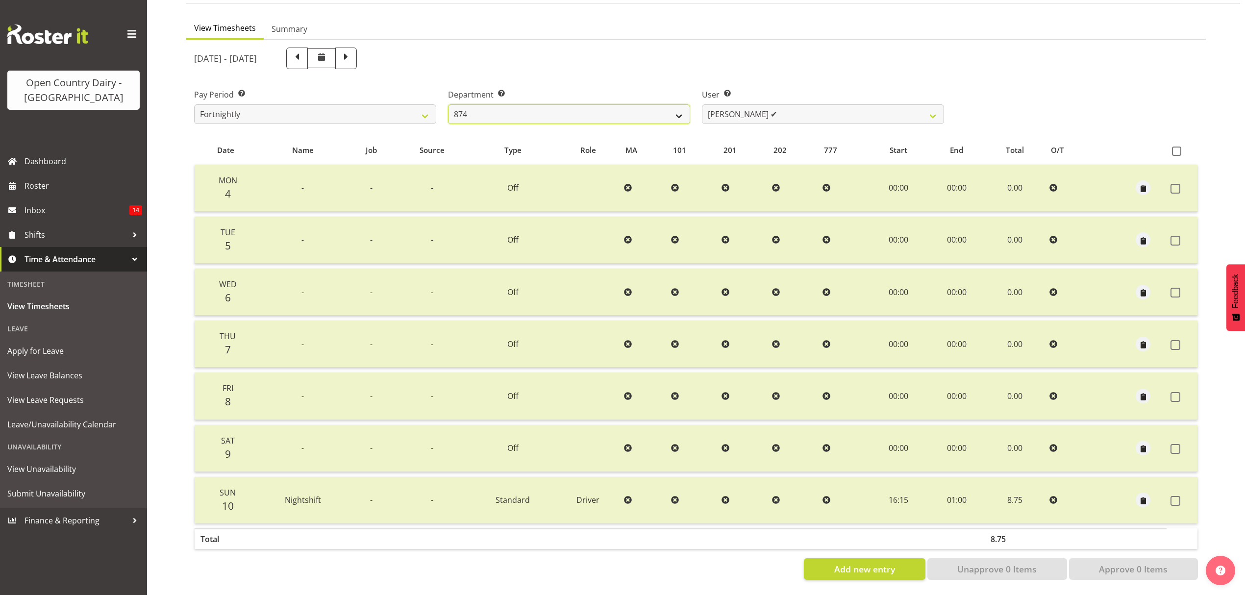
click at [579, 110] on select "734 735 736 737 738 739 850 851 852 853 854 855 856 858 861 862 865 868 869 870" at bounding box center [569, 114] width 242 height 20
select select "696"
click at [448, 104] on select "734 735 736 737 738 739 850 851 852 853 854 855 856 858 861 862 865 868 869 870" at bounding box center [569, 114] width 242 height 20
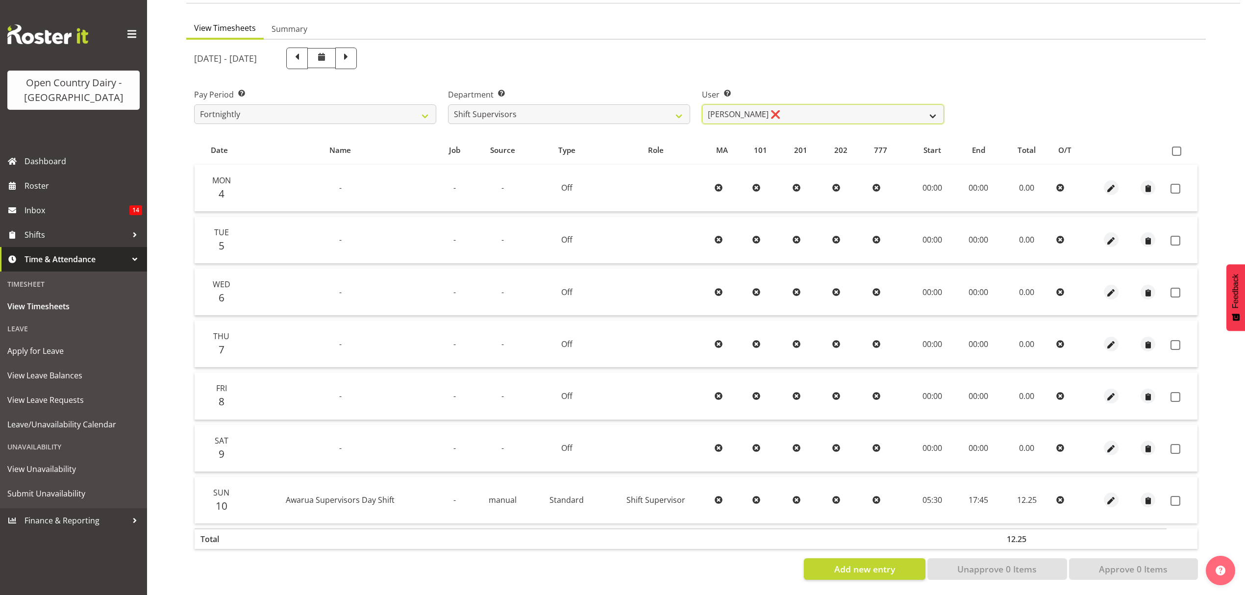
click at [730, 107] on select "[PERSON_NAME] ❌ [PERSON_NAME] ❌ [PERSON_NAME] ❌ [PERSON_NAME] ❌" at bounding box center [823, 114] width 242 height 20
select select "7481"
click at [702, 104] on select "[PERSON_NAME] ❌ [PERSON_NAME] ❌ [PERSON_NAME] ❌ [PERSON_NAME] ❌" at bounding box center [823, 114] width 242 height 20
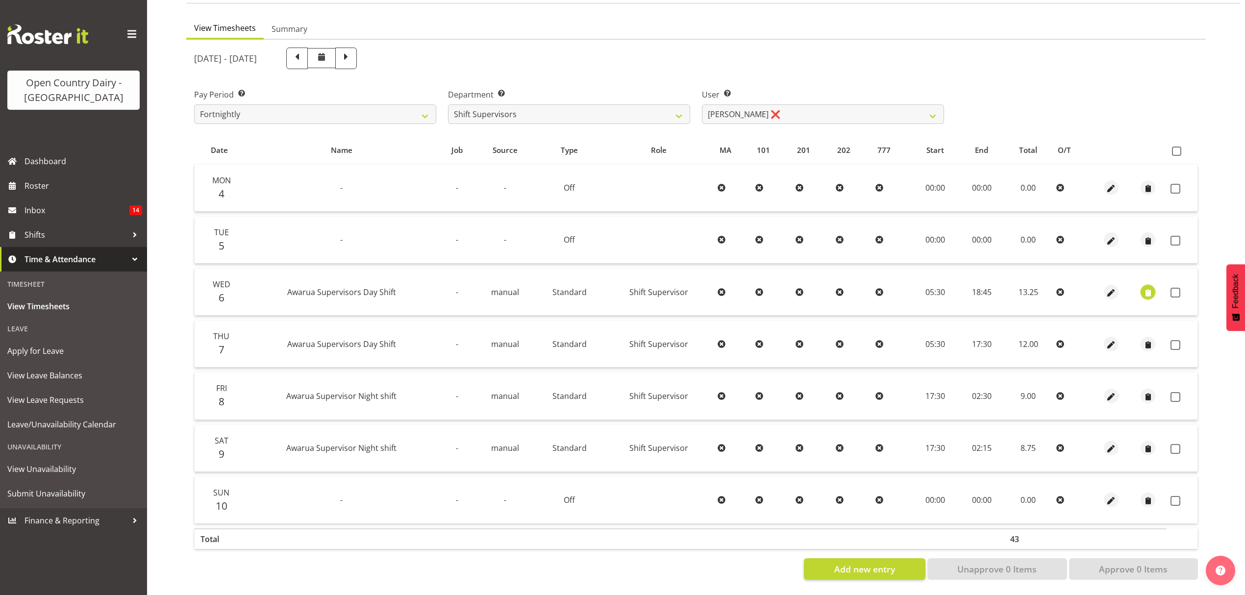
click at [1146, 287] on span "button" at bounding box center [1148, 292] width 11 height 11
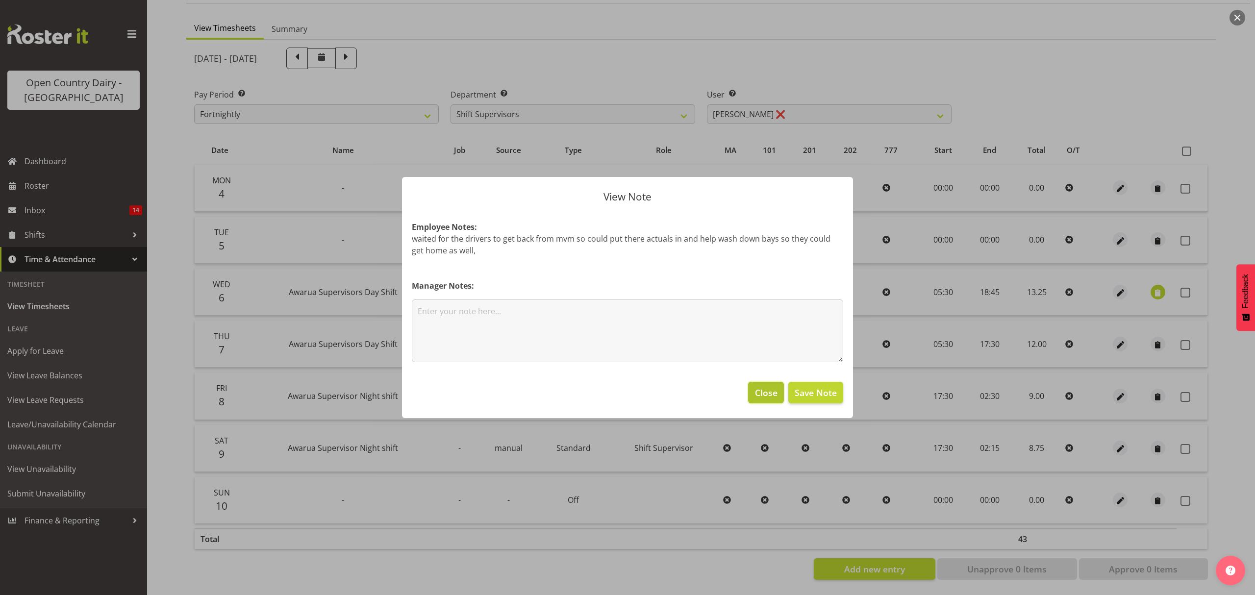
click at [759, 399] on span "Close" at bounding box center [766, 392] width 23 height 13
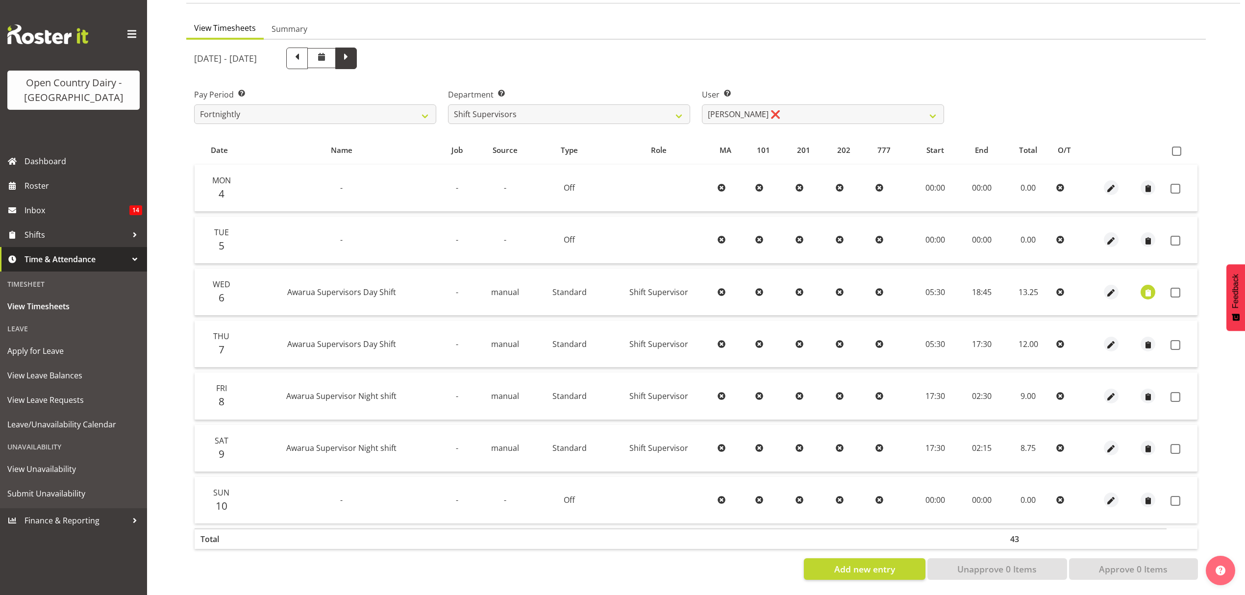
click at [352, 51] on span at bounding box center [346, 57] width 13 height 13
select select
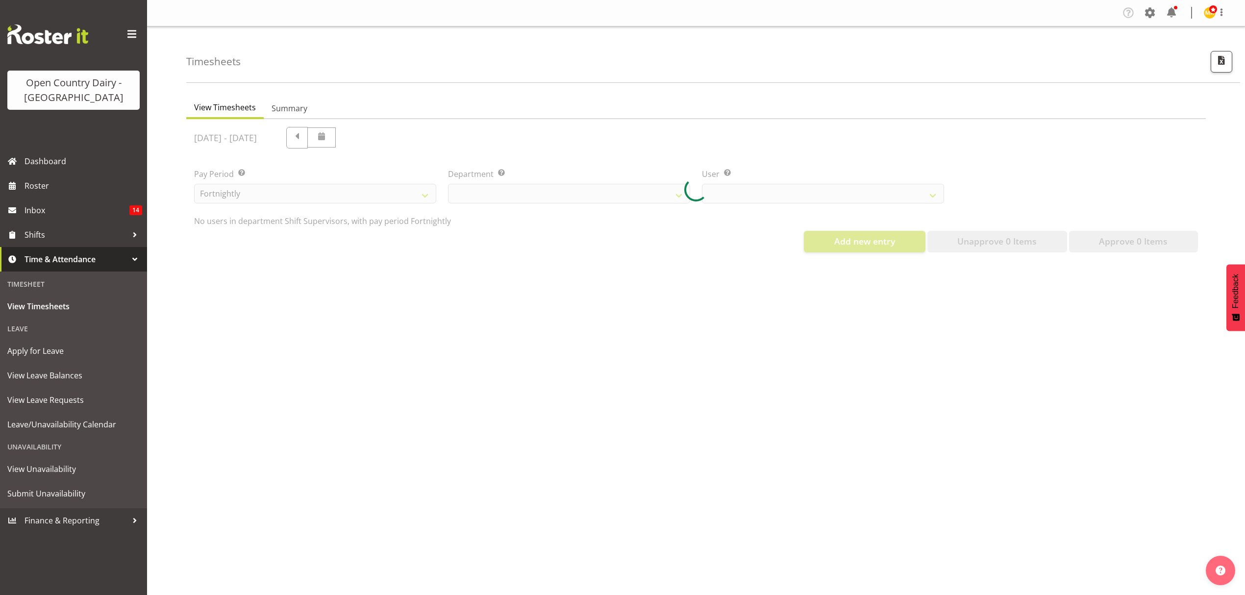
select select "696"
select select "7481"
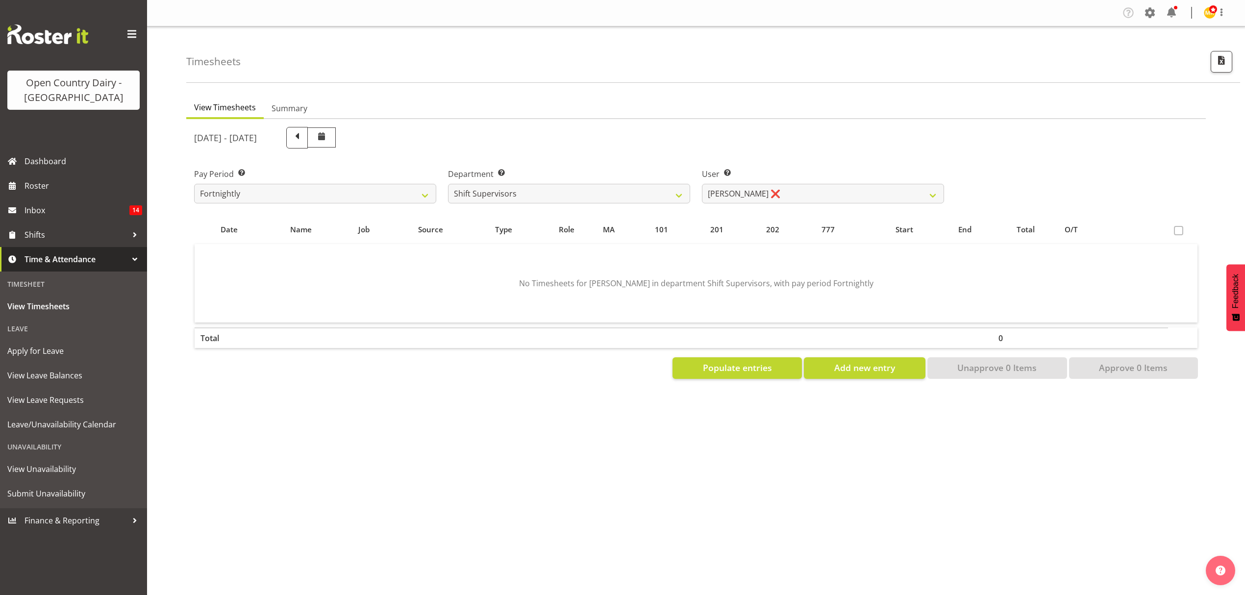
click at [303, 136] on span at bounding box center [297, 136] width 13 height 13
select select
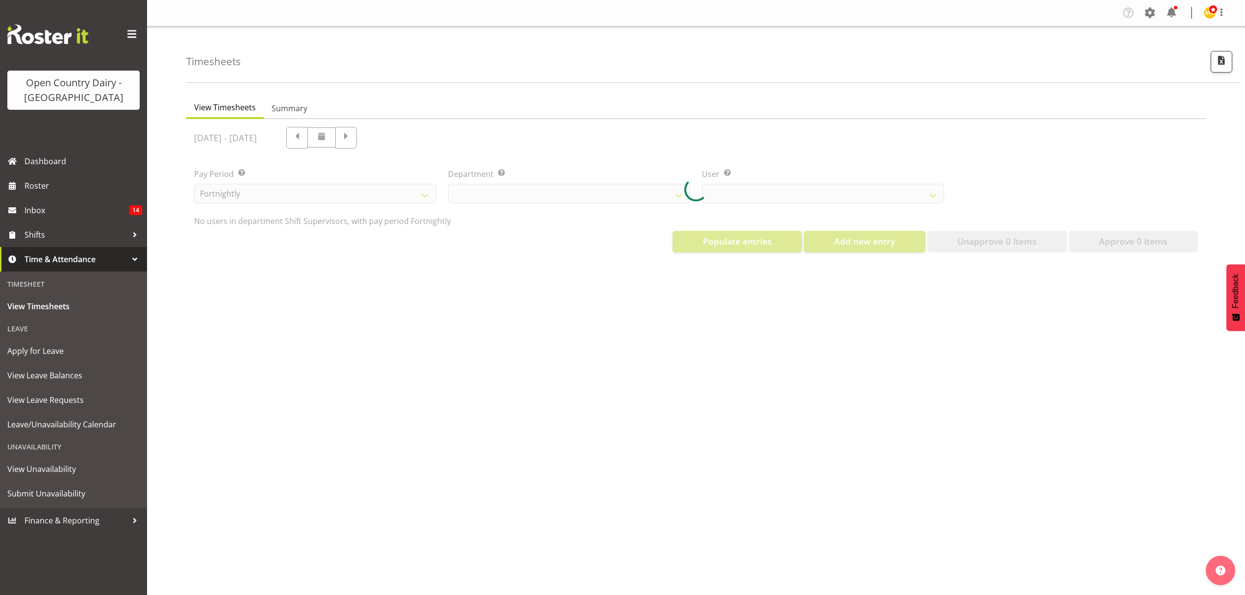
select select "696"
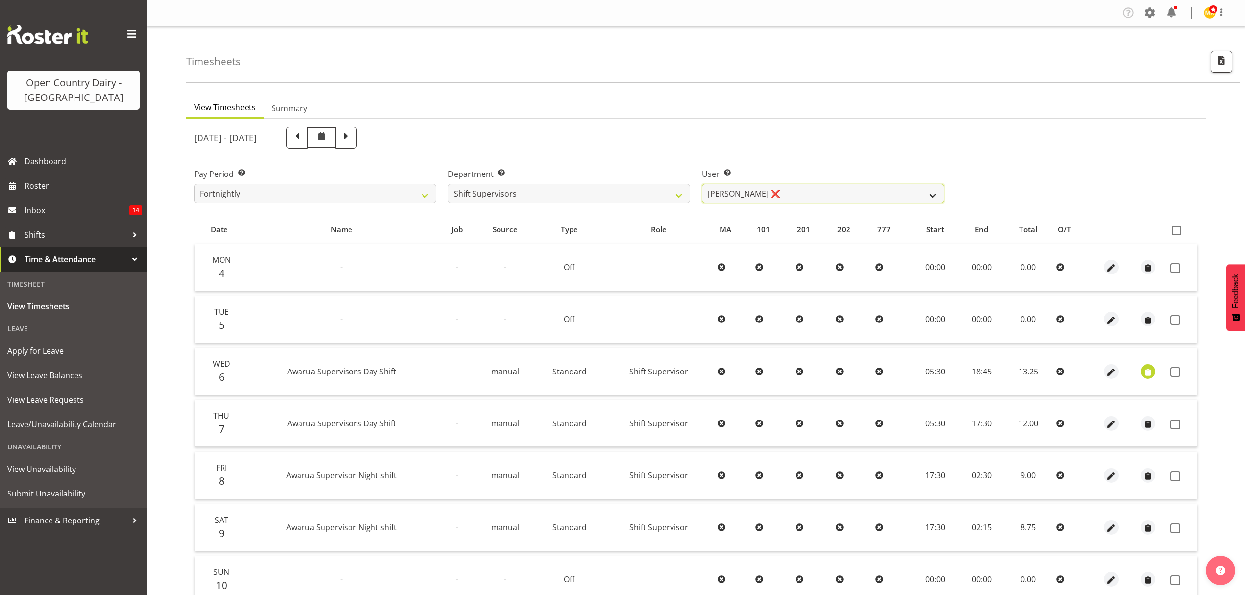
click at [724, 190] on select "[PERSON_NAME] ❌ [PERSON_NAME] ❌ [PERSON_NAME] ❌ [PERSON_NAME] ❌" at bounding box center [823, 194] width 242 height 20
click at [702, 184] on select "[PERSON_NAME] ❌ [PERSON_NAME] ❌ [PERSON_NAME] ❌ [PERSON_NAME] ❌" at bounding box center [823, 194] width 242 height 20
click at [797, 196] on select "[PERSON_NAME] ❌ [PERSON_NAME] ❌ [PERSON_NAME] ❌ [PERSON_NAME] ❌" at bounding box center [823, 194] width 242 height 20
select select "7441"
click at [702, 184] on select "[PERSON_NAME] ❌ [PERSON_NAME] ❌ [PERSON_NAME] ❌ [PERSON_NAME] ❌" at bounding box center [823, 194] width 242 height 20
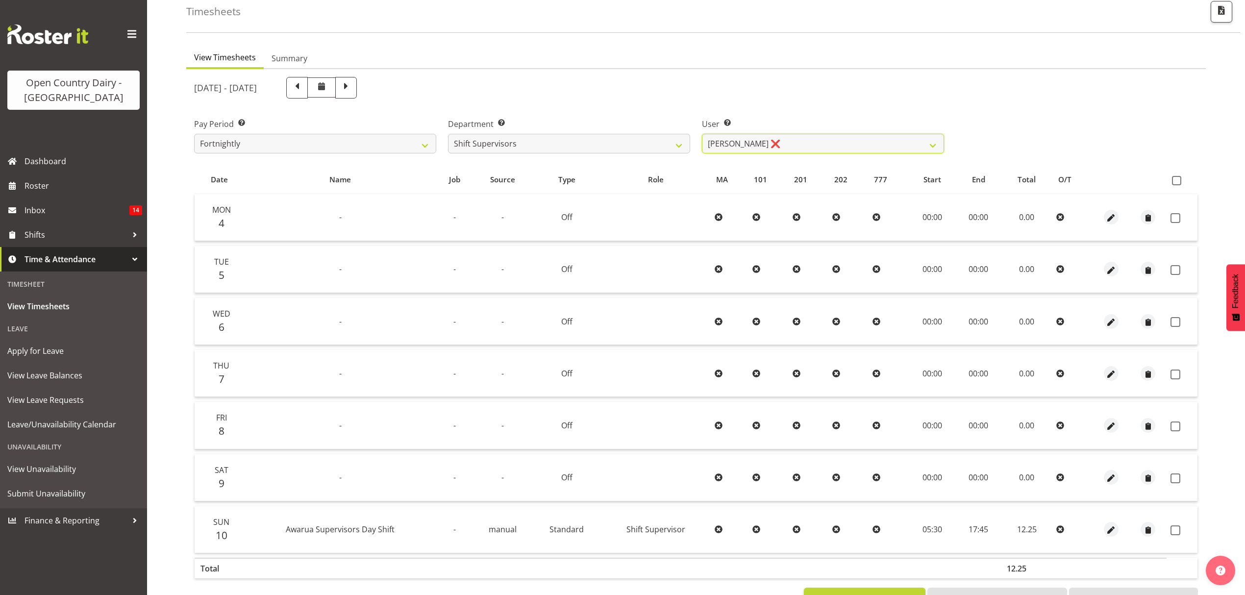
scroll to position [22, 0]
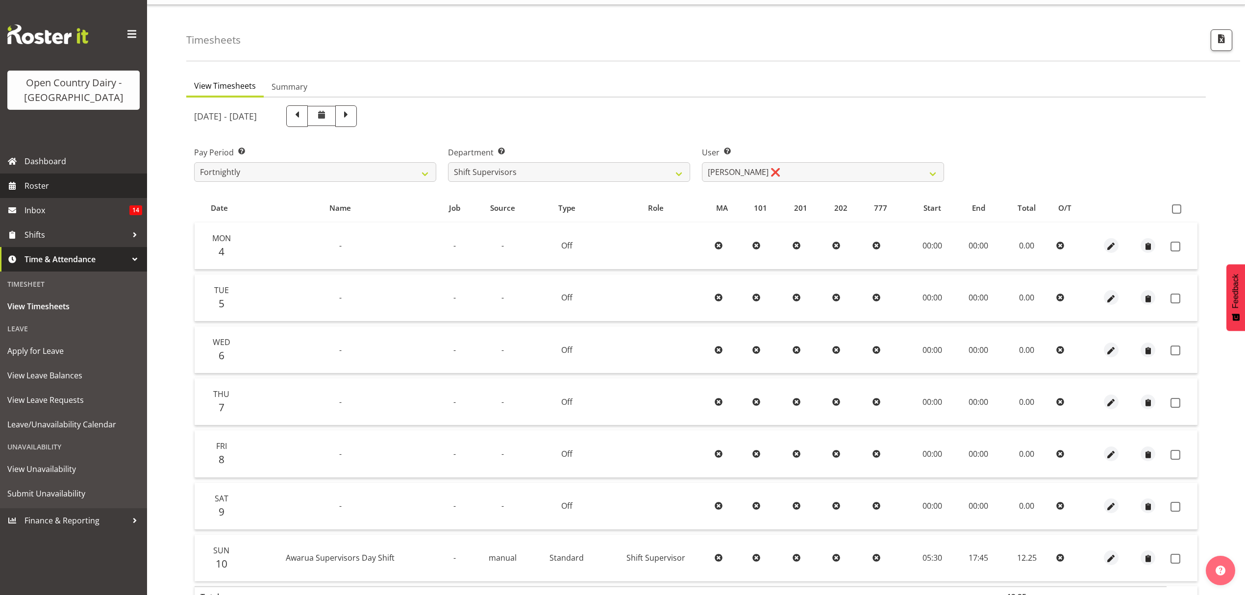
click at [83, 183] on span "Roster" at bounding box center [84, 185] width 118 height 15
